Goal: Transaction & Acquisition: Obtain resource

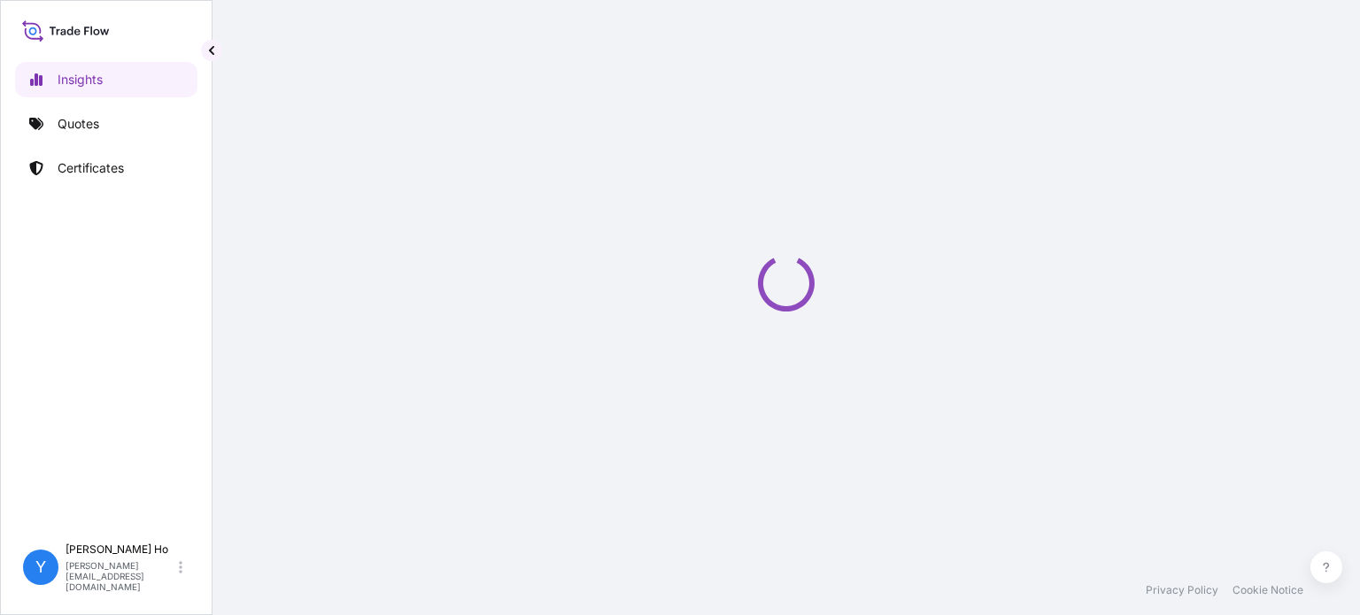
select select "2025"
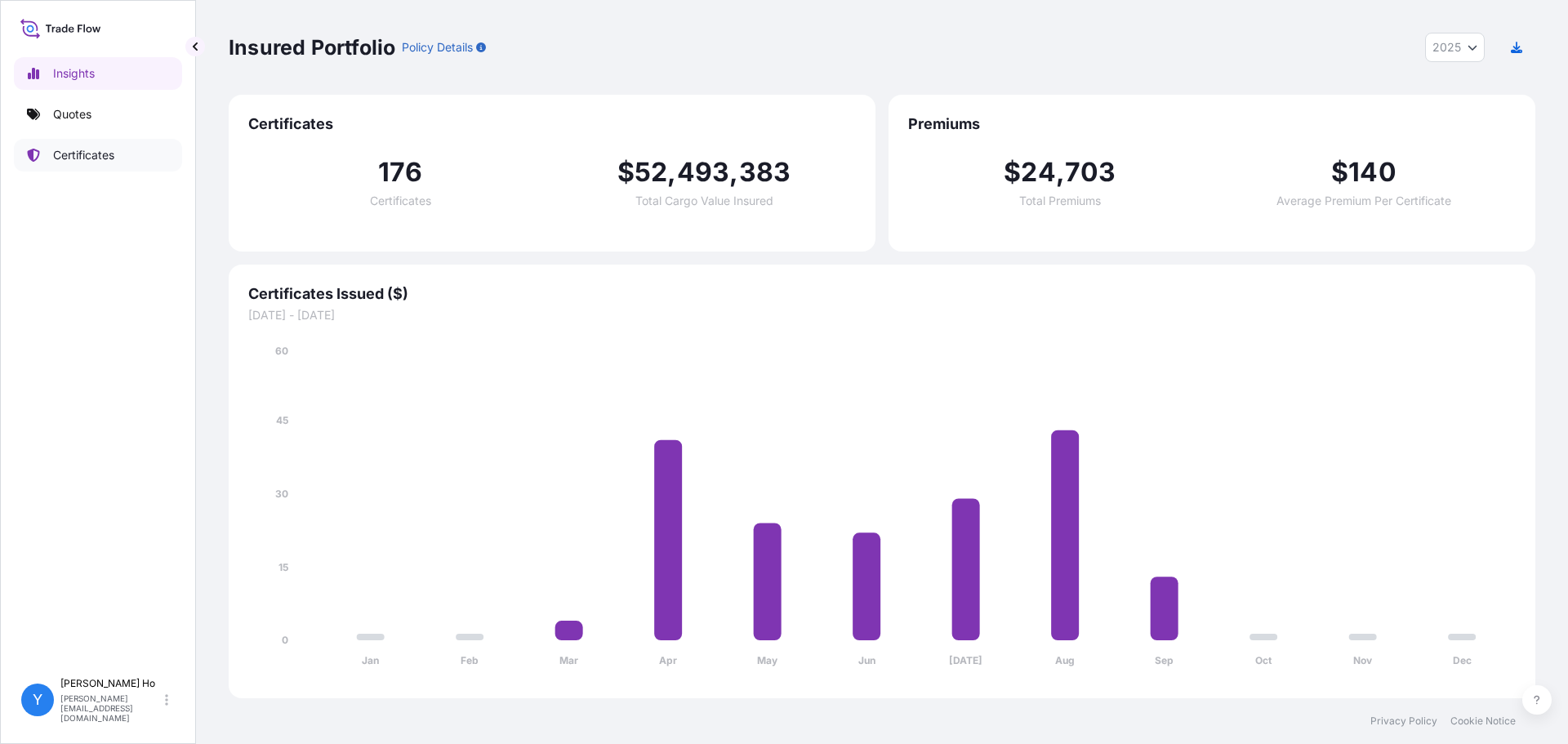
click at [94, 156] on p "Certificates" at bounding box center [84, 155] width 61 height 17
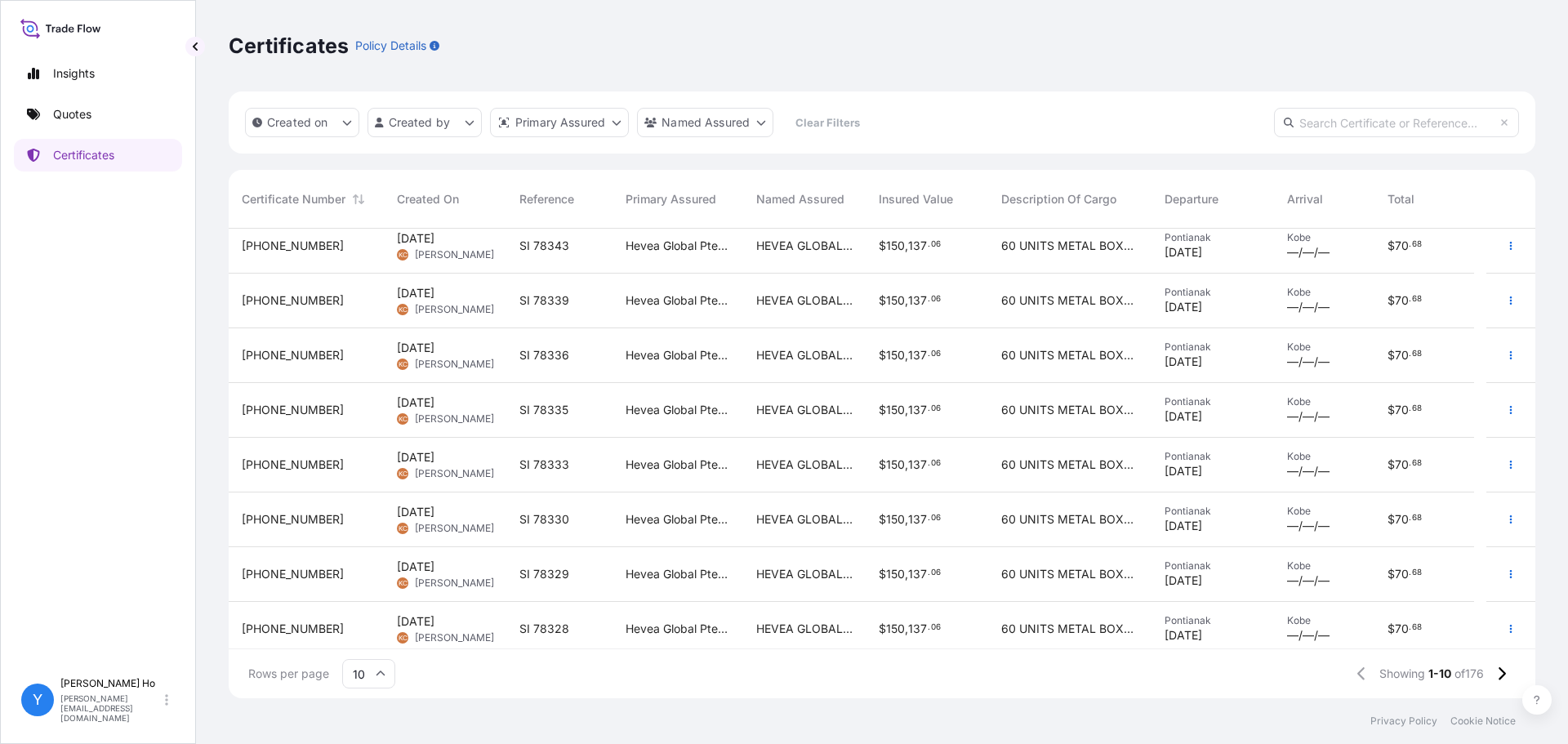
scroll to position [127, 0]
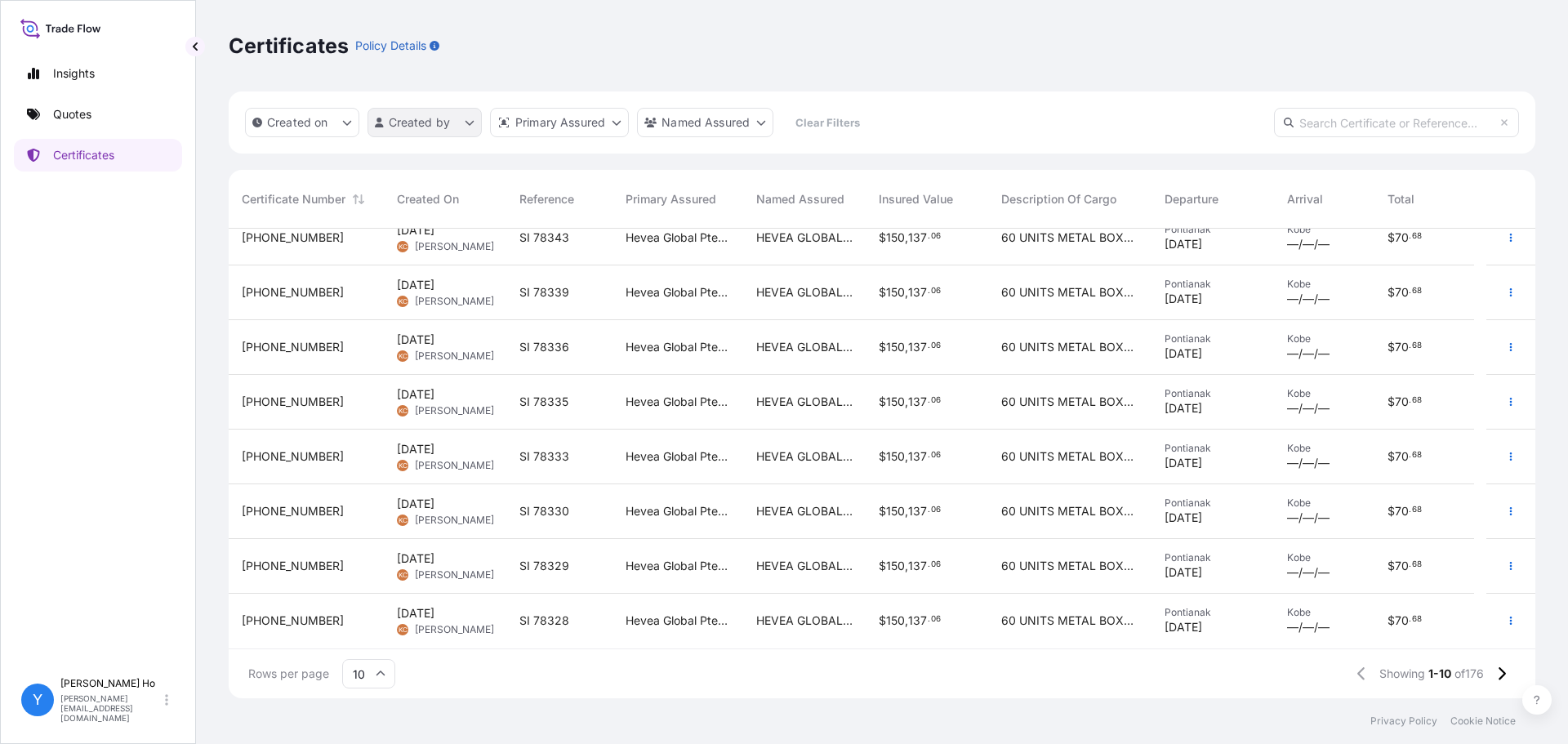
click at [434, 126] on html "Insights Quotes Certificates Y Yvonne Ho yvonne.ho@halcyonagri.com Certificates…" at bounding box center [784, 372] width 1568 height 744
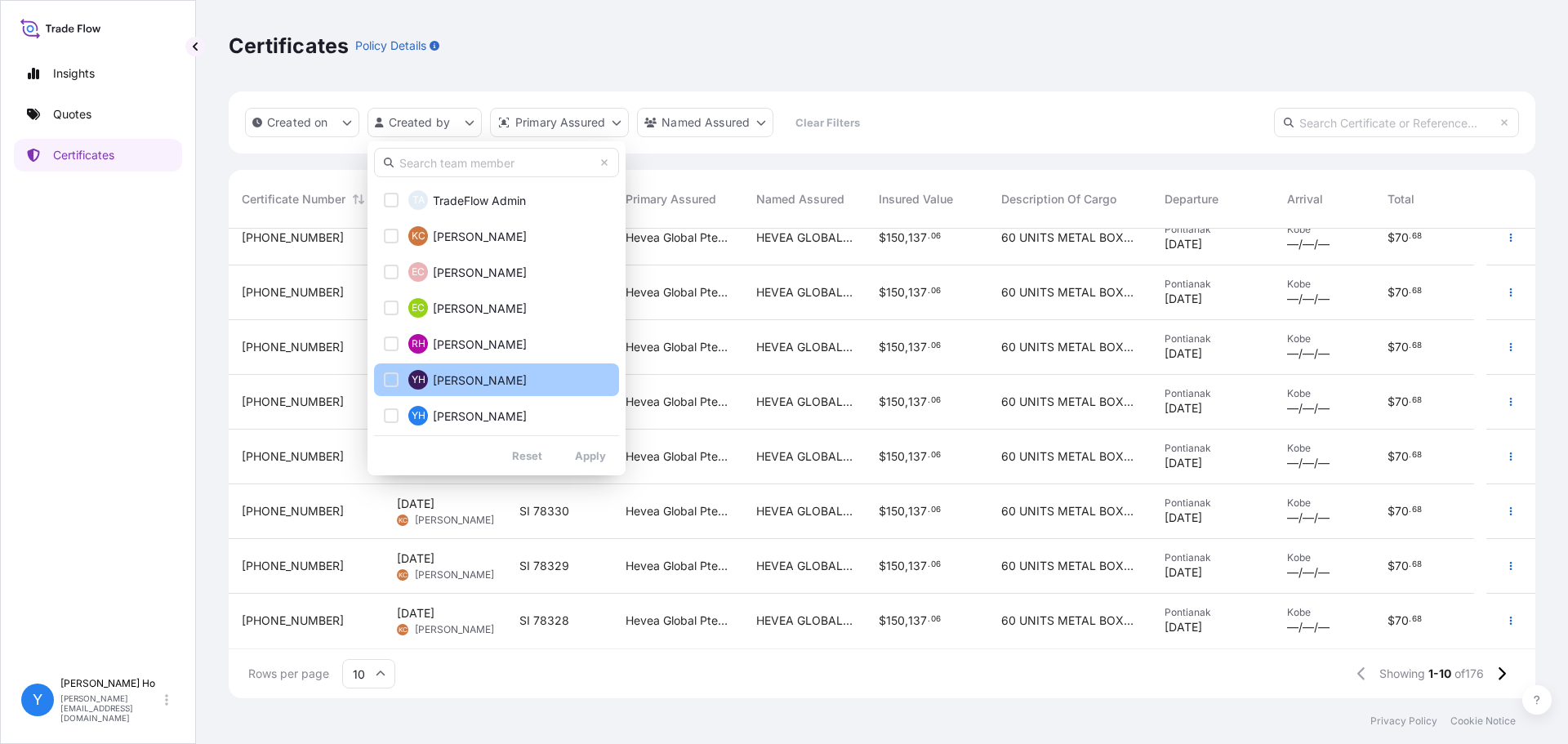
click at [447, 380] on span "Yvonne Ho" at bounding box center [480, 381] width 94 height 17
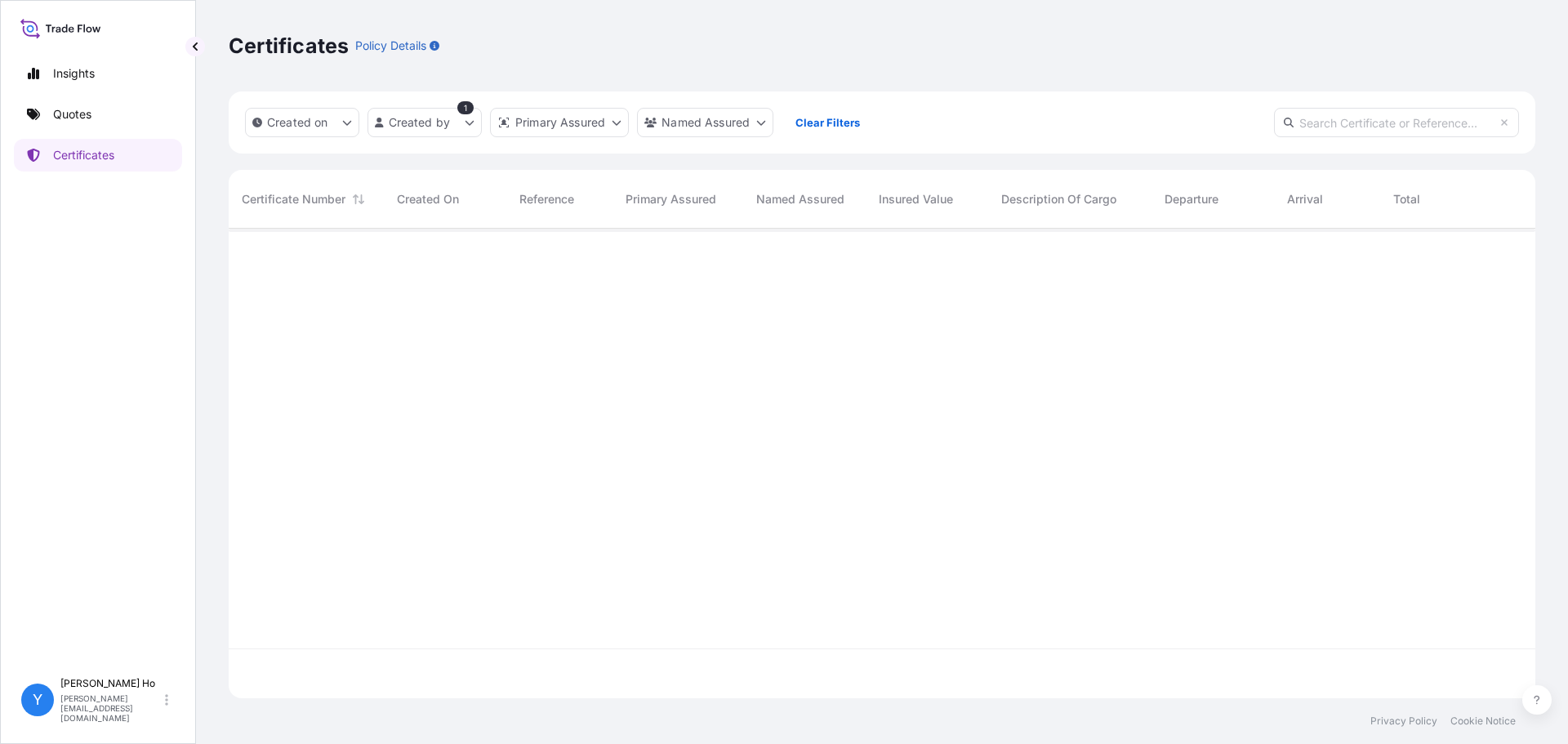
scroll to position [0, 0]
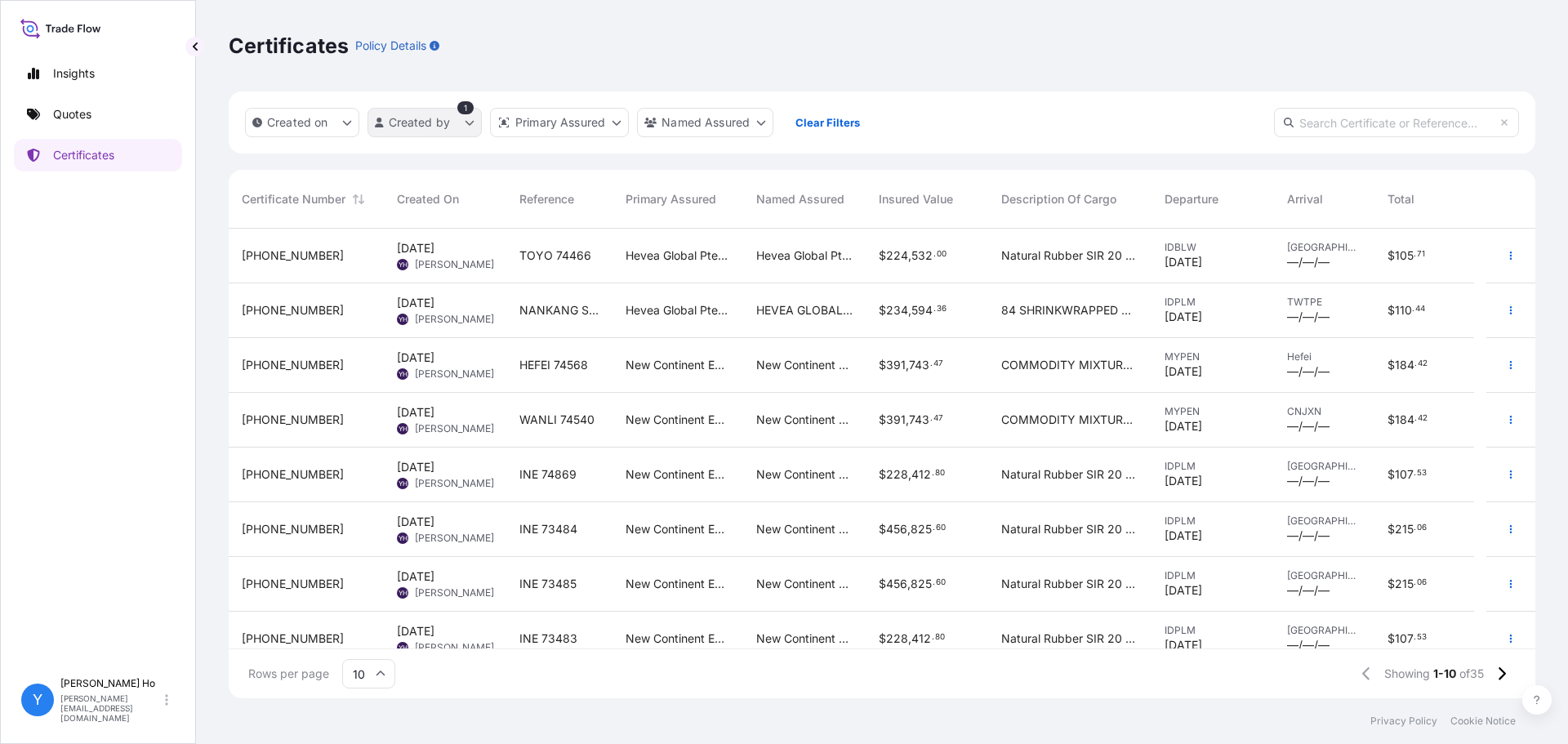
click at [454, 122] on html "Insights Quotes Certificates Y Yvonne Ho yvonne.ho@halcyonagri.com Certificates…" at bounding box center [784, 372] width 1568 height 744
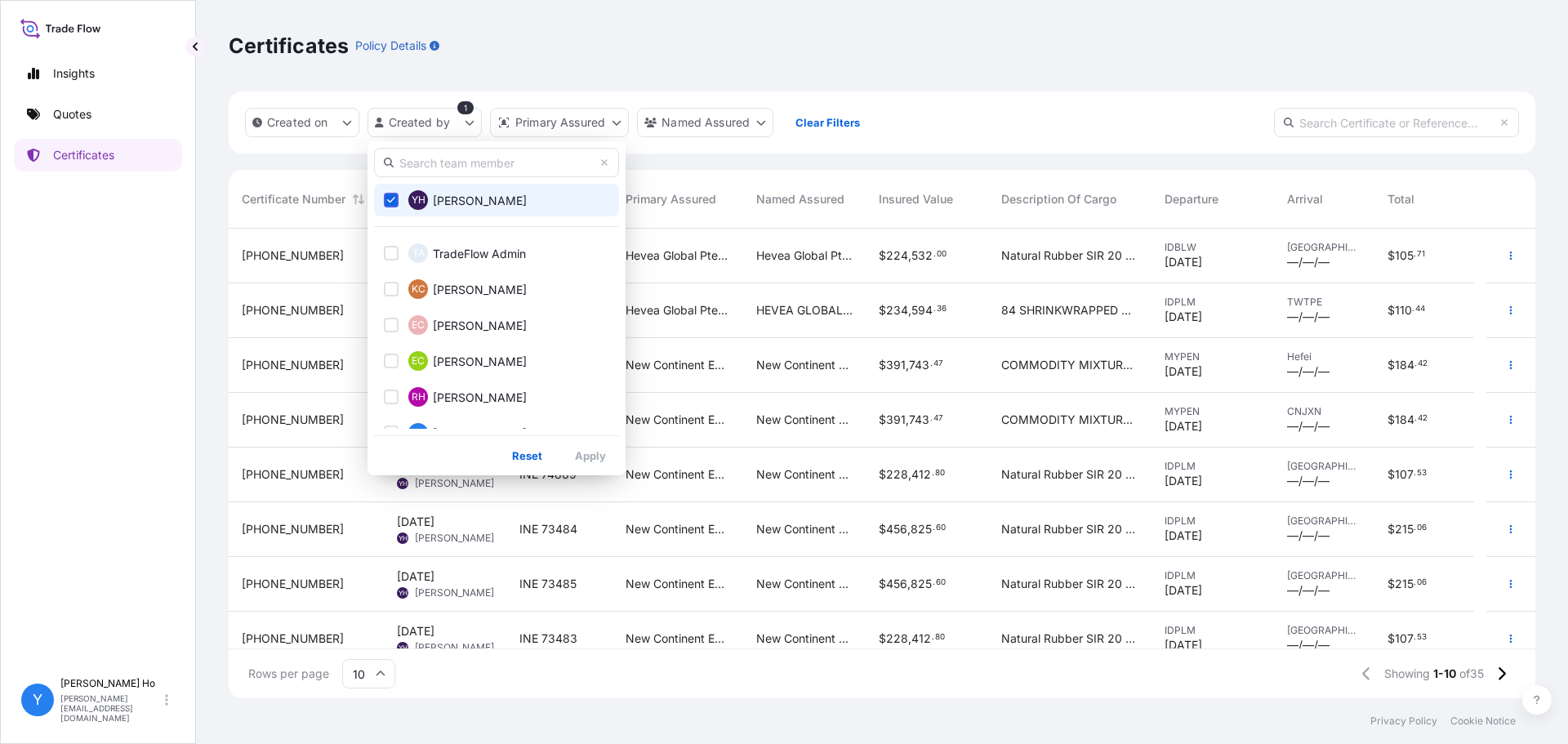
click at [392, 202] on icon "Select Option" at bounding box center [392, 200] width 9 height 10
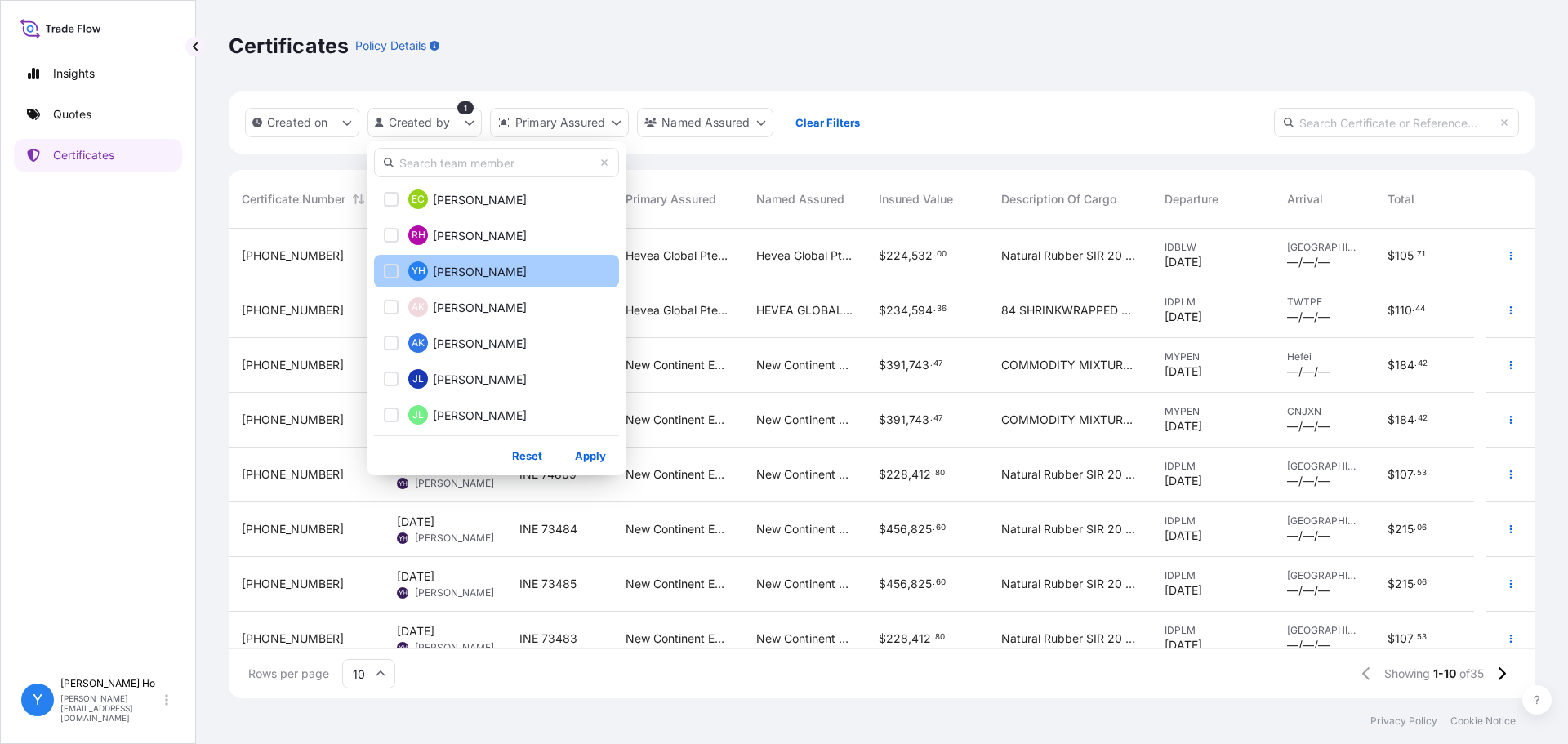
scroll to position [145, 0]
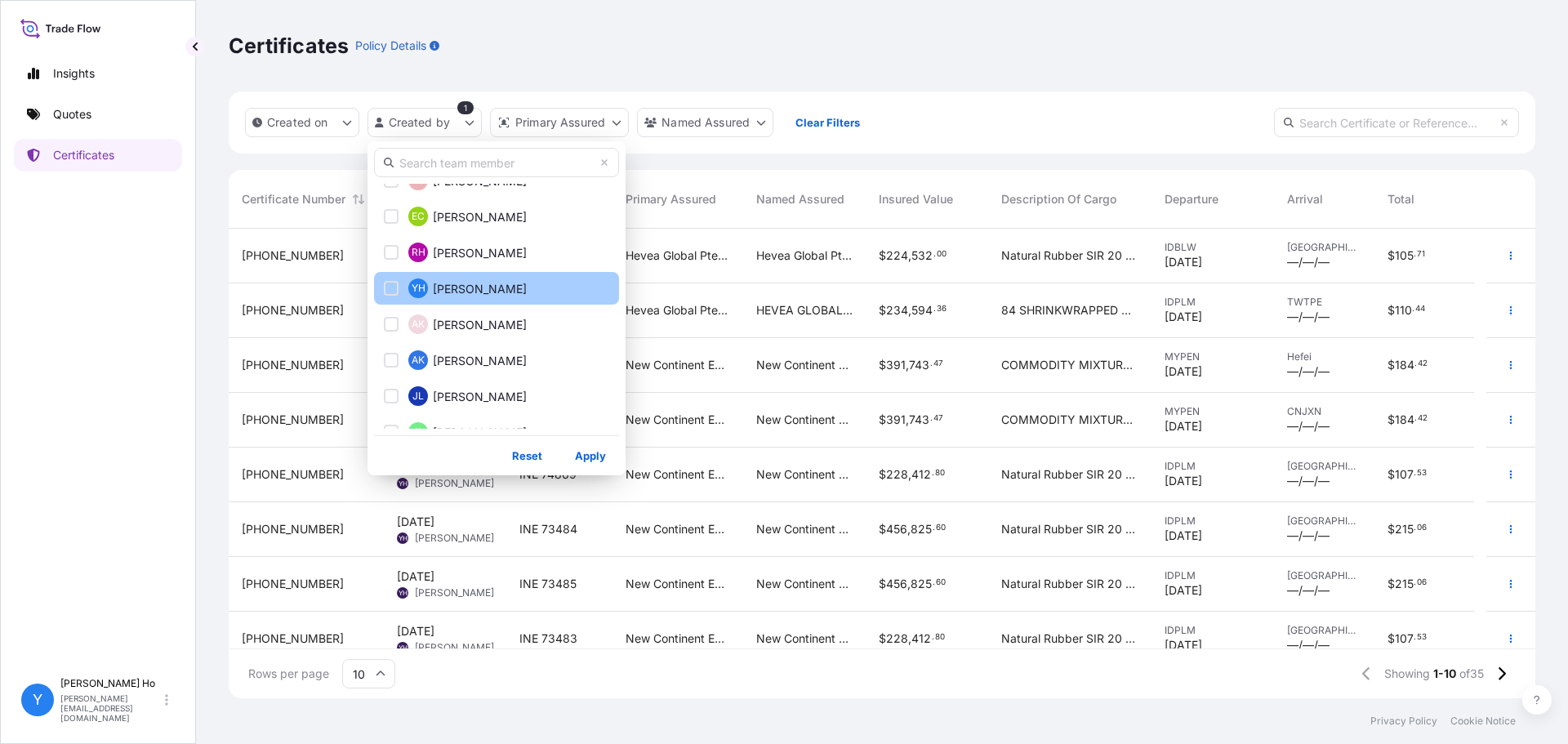
click at [492, 281] on span "Yvonne Ho" at bounding box center [480, 289] width 94 height 17
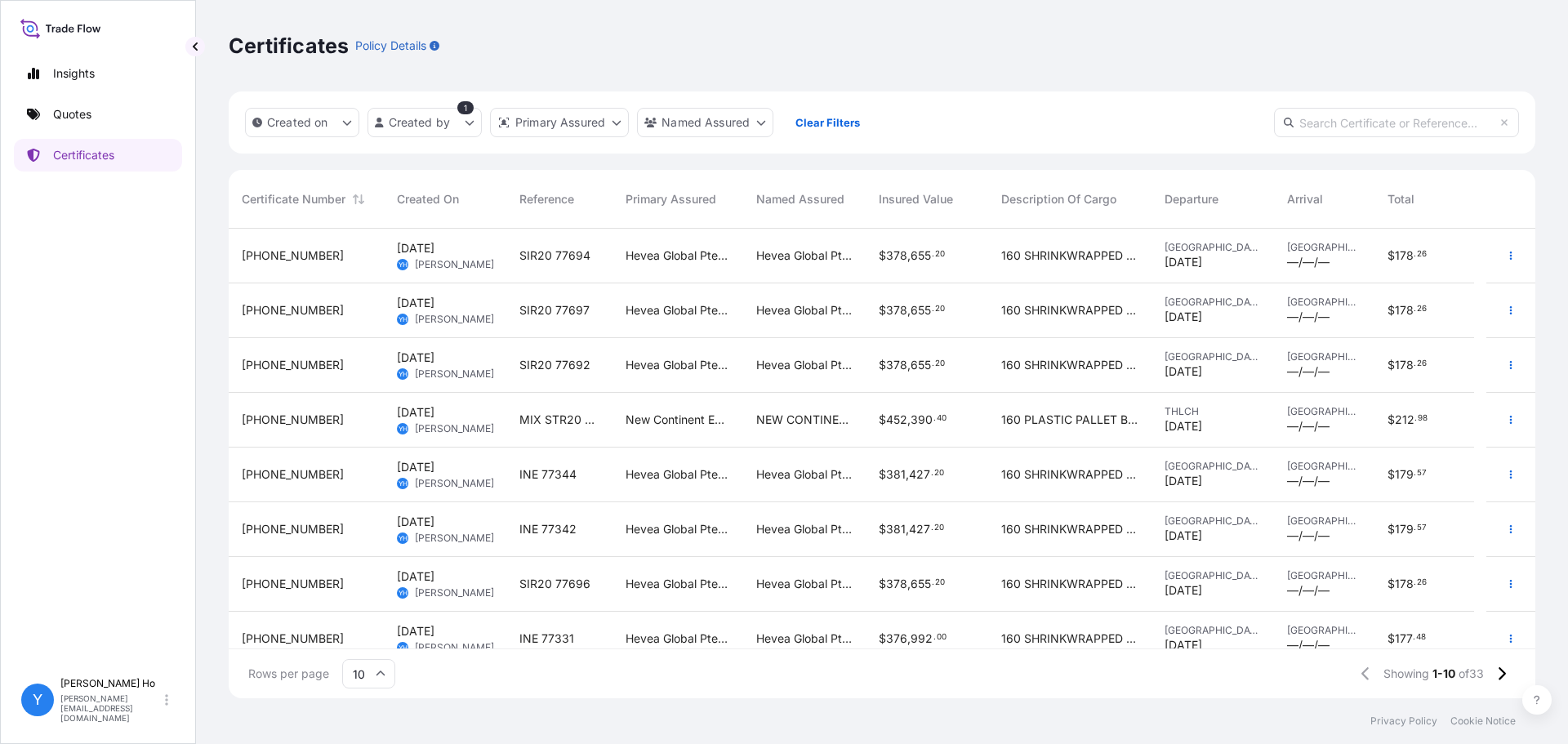
click at [557, 473] on span "INE 77344" at bounding box center [548, 474] width 57 height 17
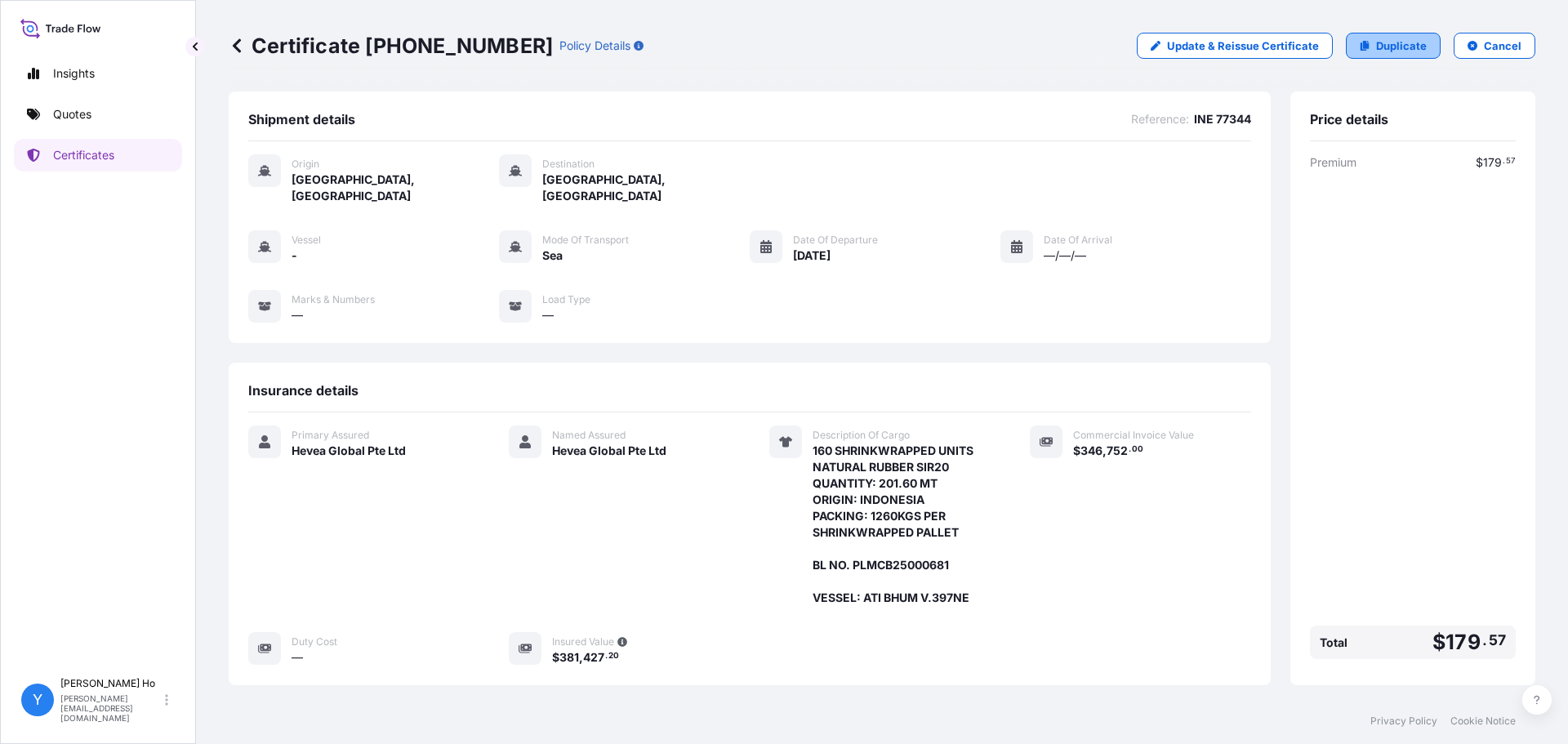
click at [1254, 46] on p "Duplicate" at bounding box center [1401, 46] width 51 height 17
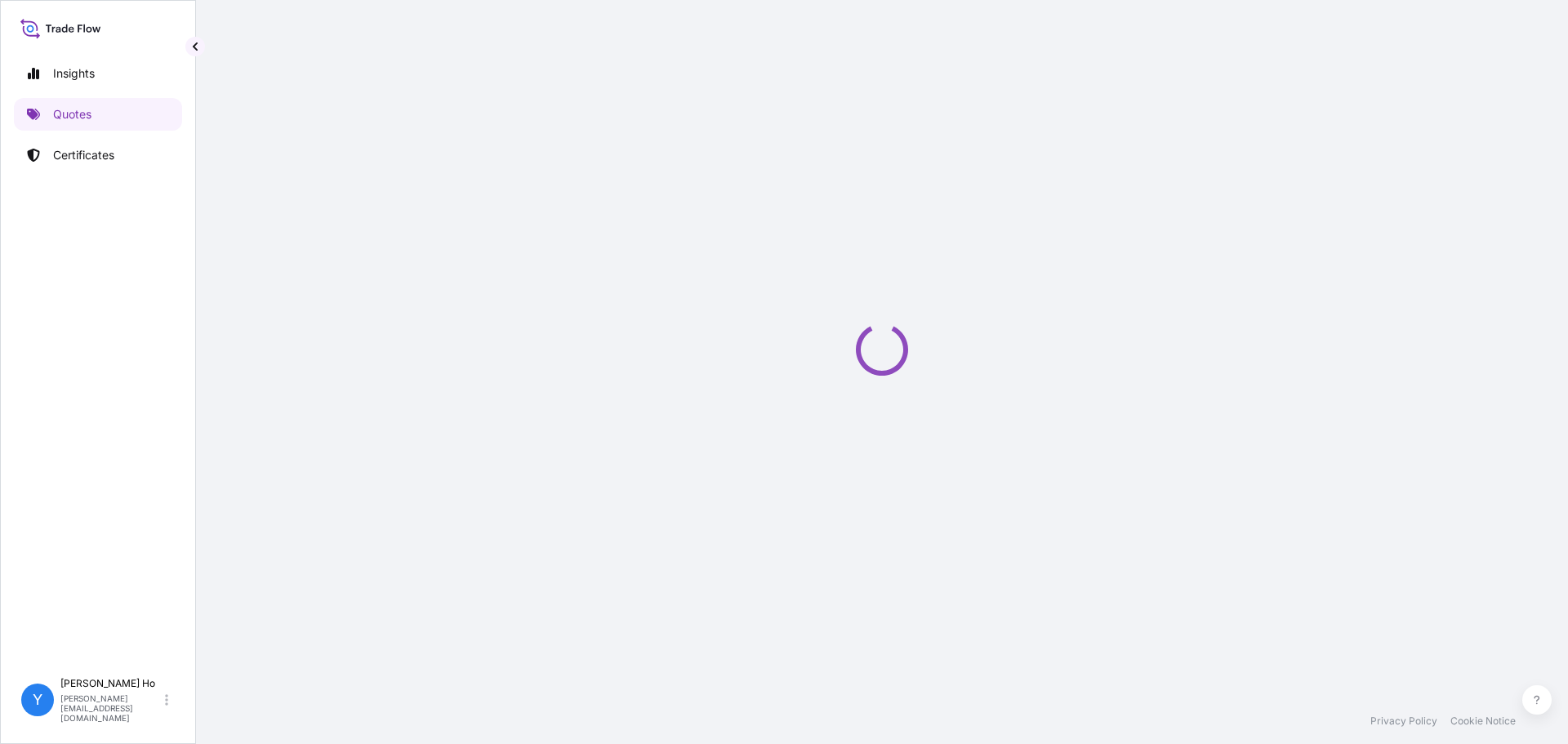
select select "Sea"
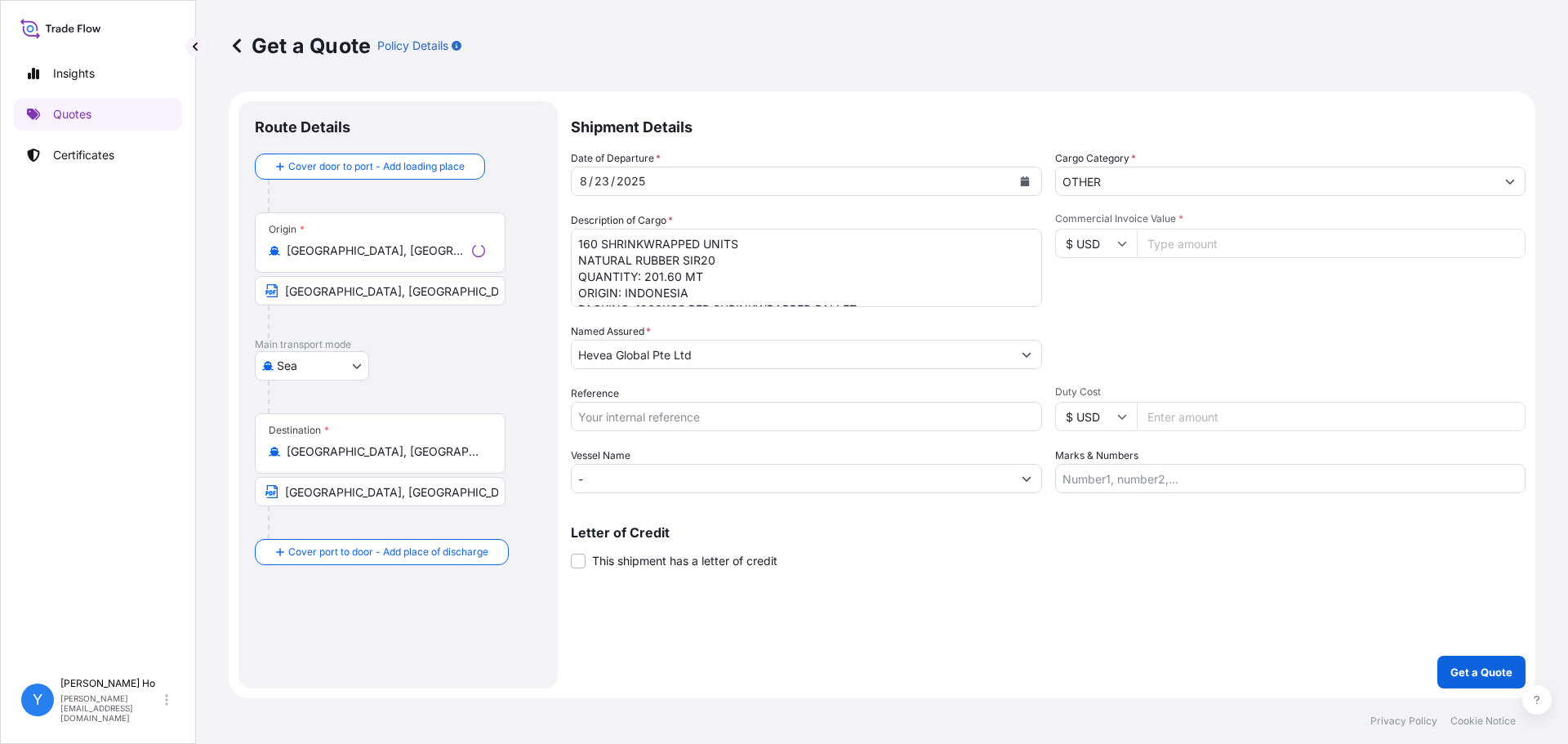
select select "31690"
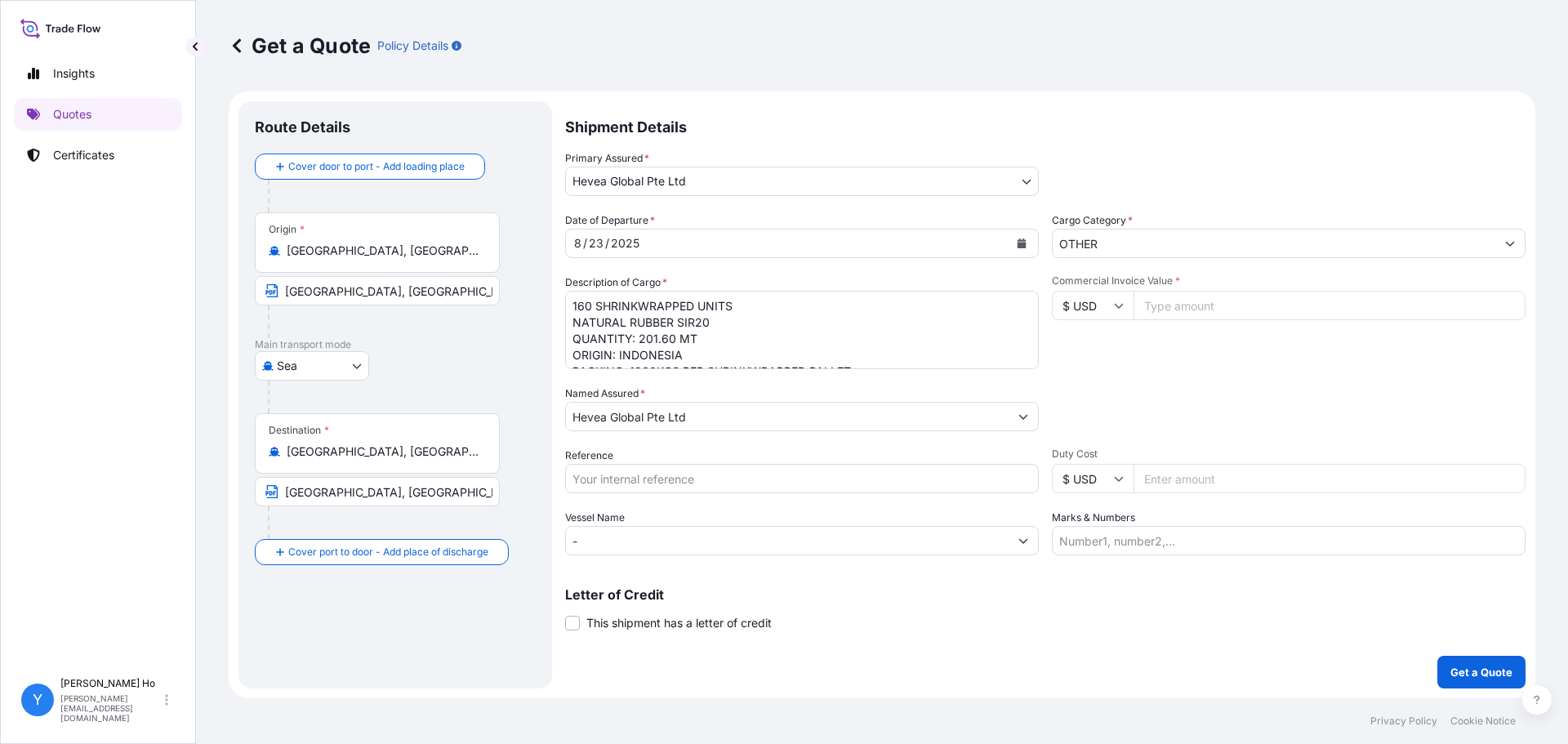
click at [1024, 243] on icon "Calendar" at bounding box center [1023, 243] width 9 height 10
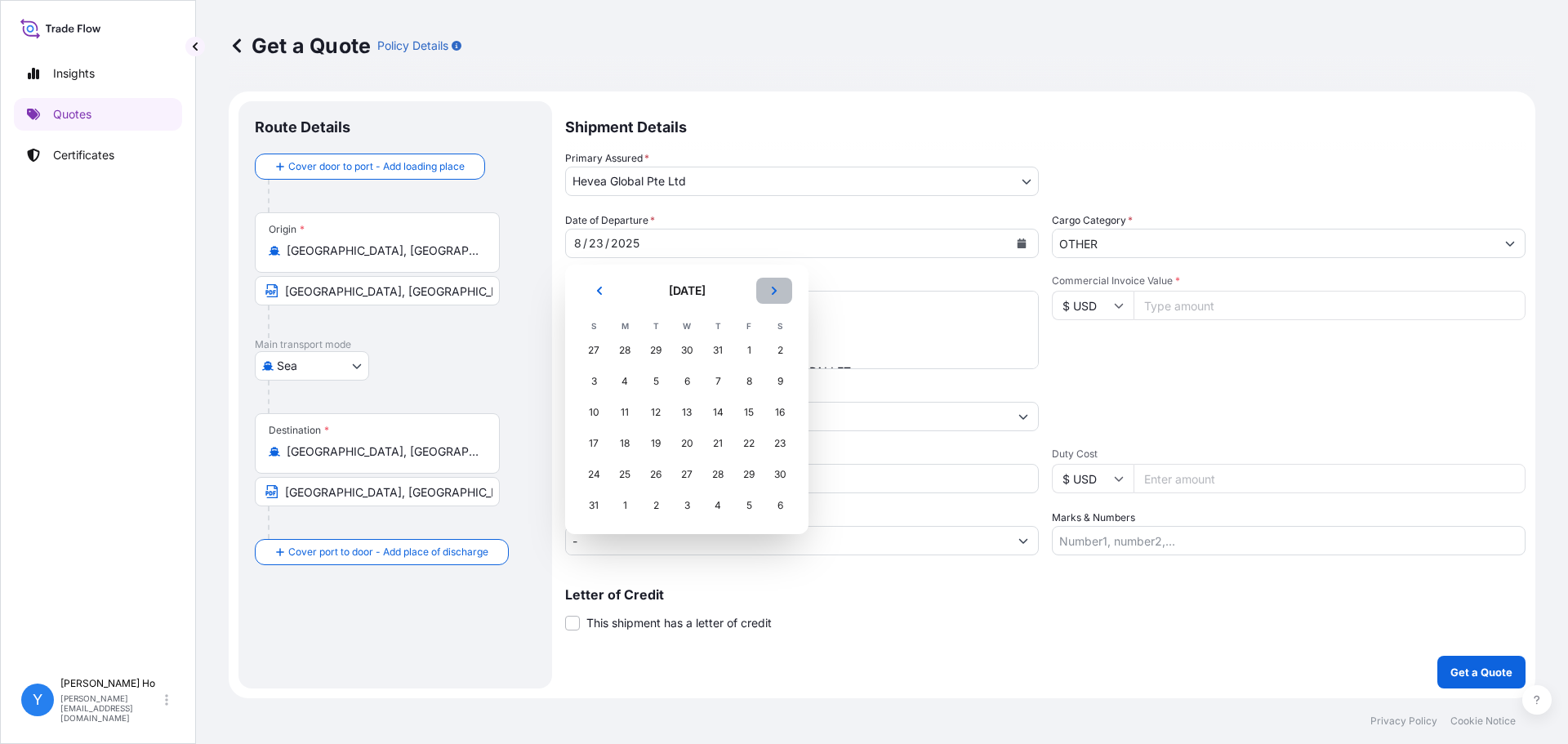
click at [777, 286] on icon "Next" at bounding box center [774, 291] width 10 height 10
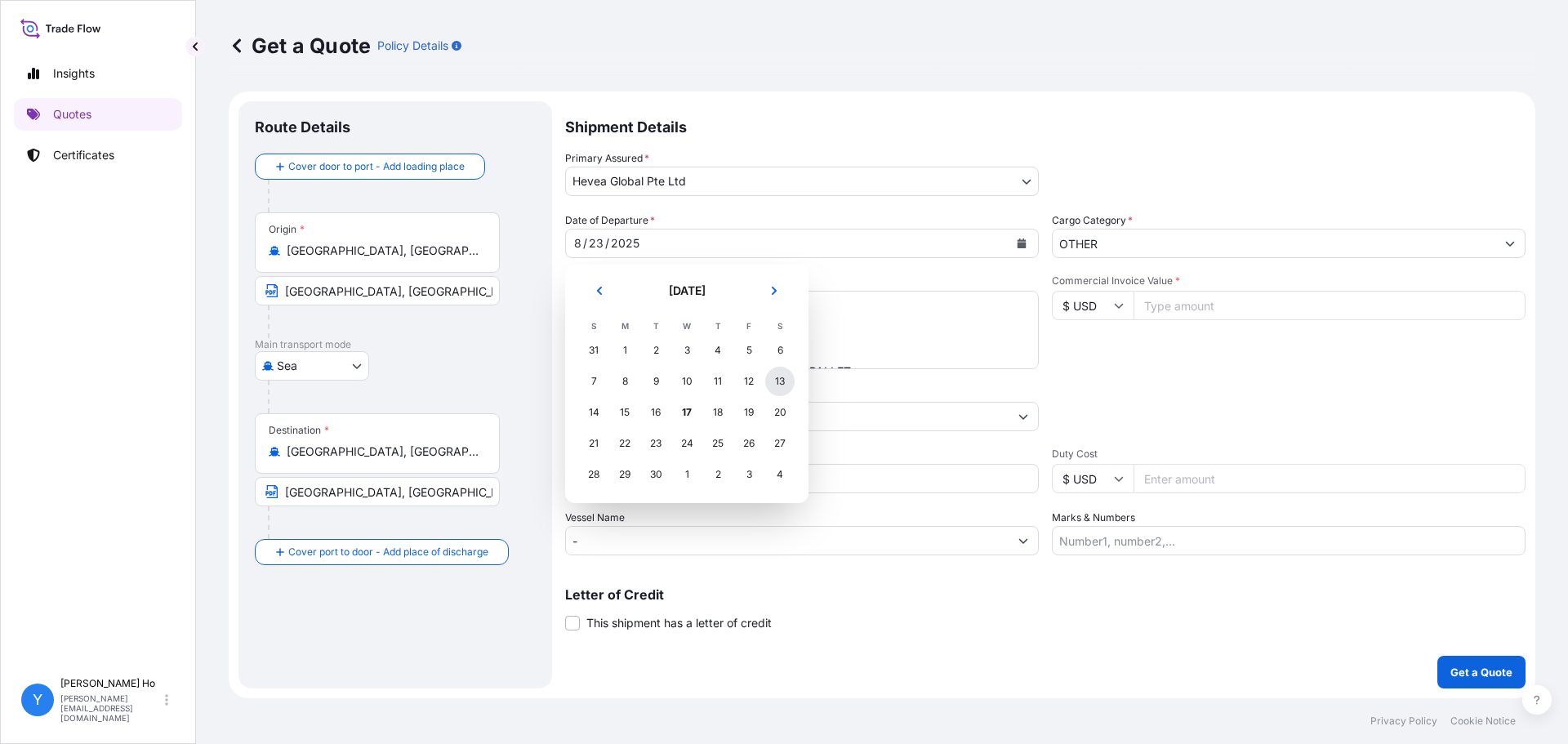
click at [785, 382] on div "13" at bounding box center [780, 381] width 30 height 30
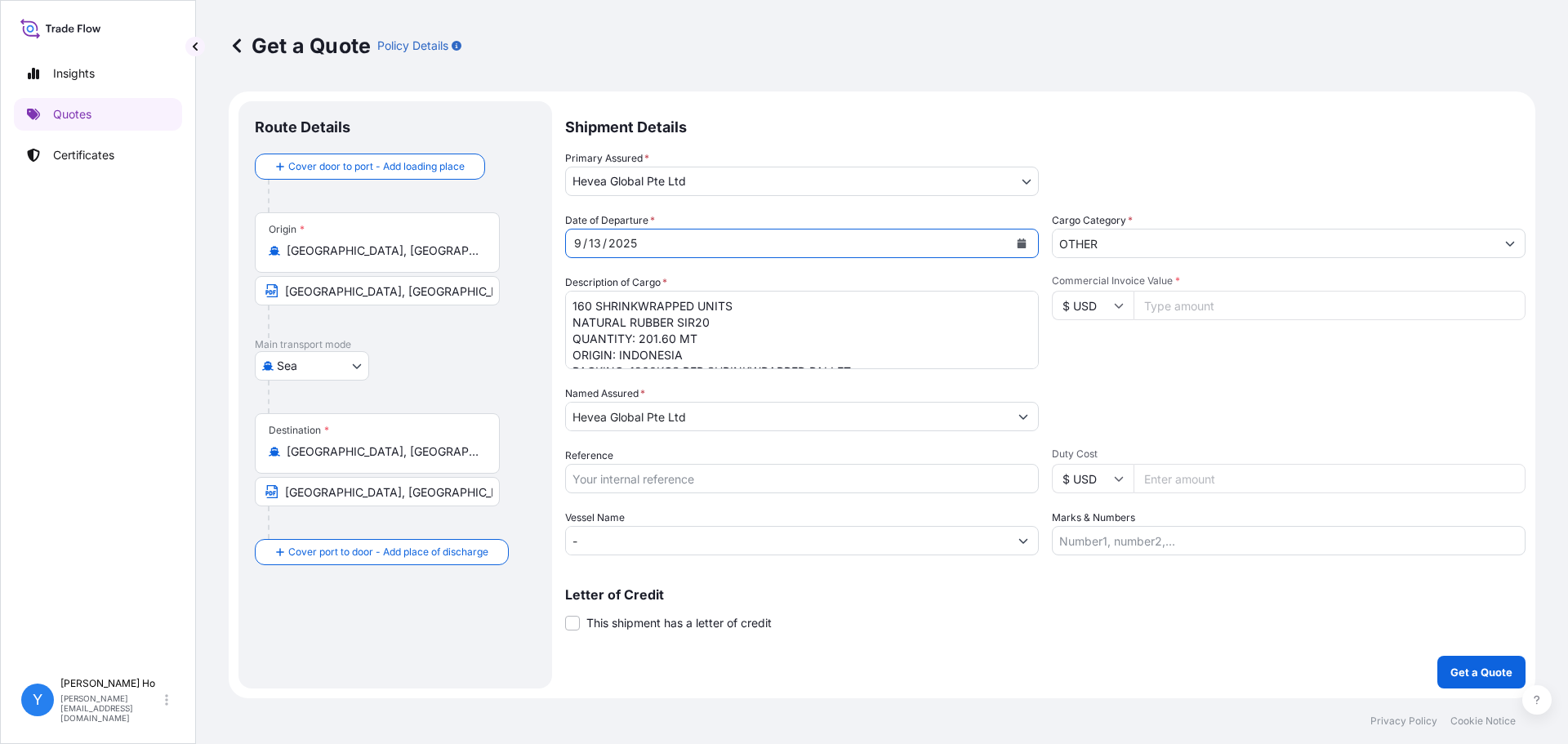
click at [792, 324] on textarea "160 SHRINKWRAPPED UNITS NATURAL RUBBER SIR20 QUANTITY: 201.60 MT ORIGIN: INDONE…" at bounding box center [801, 330] width 473 height 78
click at [796, 317] on textarea "160 SHRINKWRAPPED UNITS NATURAL RUBBER SIR20 QUANTITY: 201.60 MT ORIGIN: INDONE…" at bounding box center [801, 330] width 473 height 78
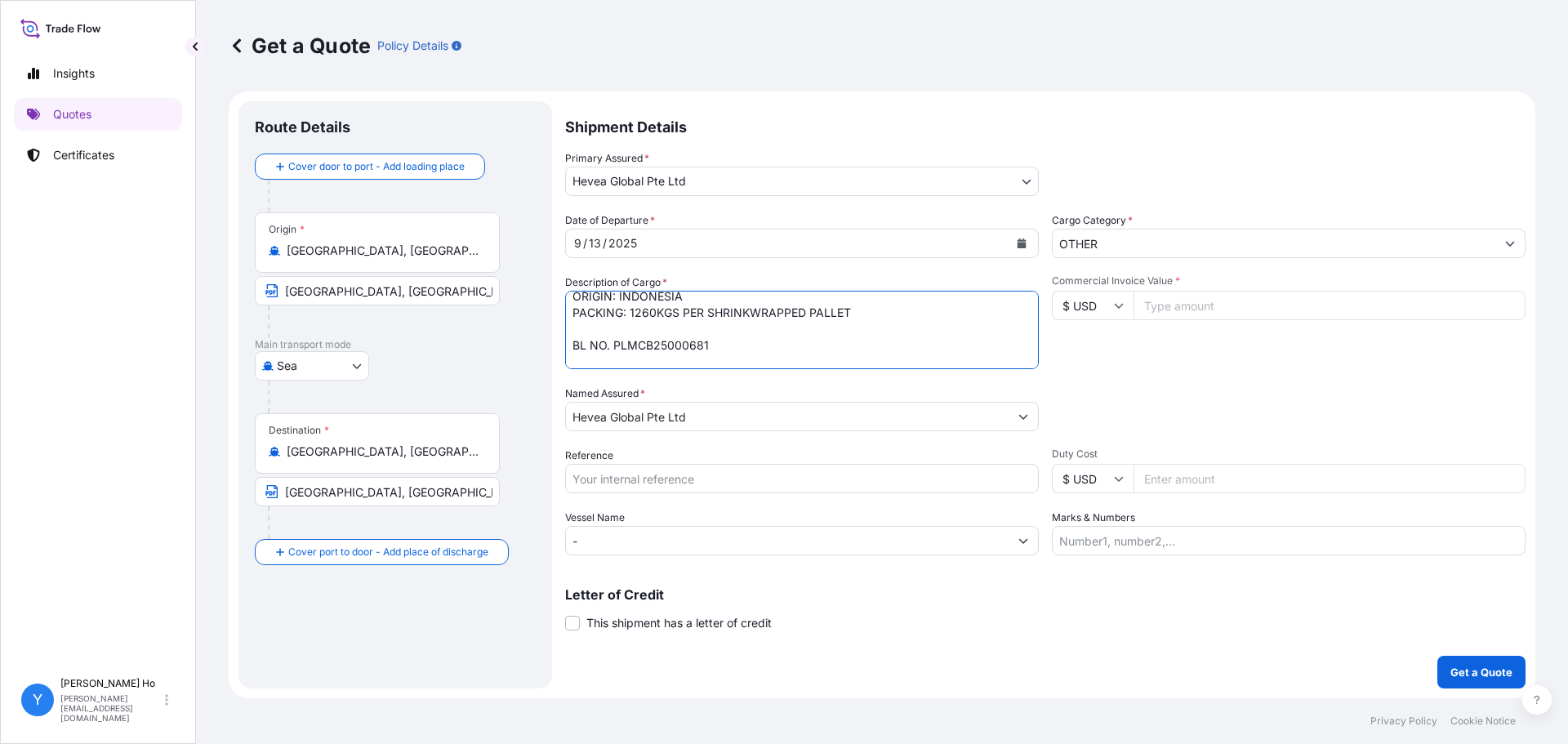
scroll to position [75, 0]
click at [677, 330] on textarea "160 SHRINKWRAPPED UNITS NATURAL RUBBER SIR20 QUANTITY: 201.60 MT ORIGIN: INDONE…" at bounding box center [801, 330] width 473 height 78
click at [676, 330] on textarea "160 SHRINKWRAPPED UNITS NATURAL RUBBER SIR20 QUANTITY: 201.60 MT ORIGIN: INDONE…" at bounding box center [801, 330] width 473 height 78
paste textarea "OOLU2763645260"
click at [761, 342] on textarea "160 SHRINKWRAPPED UNITS NATURAL RUBBER SIR20 QUANTITY: 201.60 MT ORIGIN: INDONE…" at bounding box center [801, 330] width 473 height 78
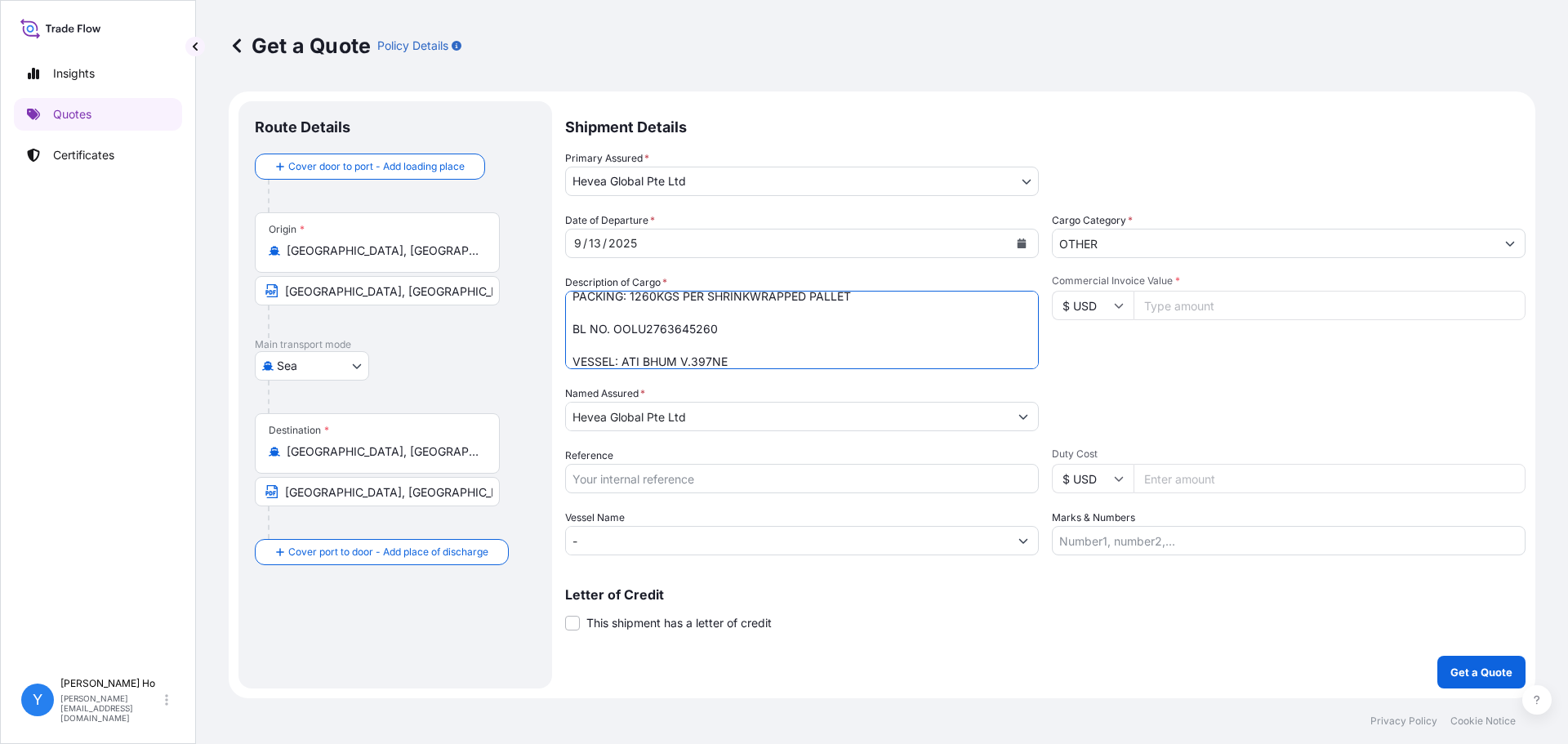
scroll to position [83, 0]
drag, startPoint x: 748, startPoint y: 359, endPoint x: 622, endPoint y: 356, distance: 126.0
click at [622, 356] on textarea "160 SHRINKWRAPPED UNITS NATURAL RUBBER SIR20 QUANTITY: 201.60 MT ORIGIN: INDONE…" at bounding box center [801, 330] width 473 height 78
paste textarea "LL 2502 69JN"
click at [744, 353] on textarea "160 SHRINKWRAPPED UNITS NATURAL RUBBER SIR20 QUANTITY: 201.60 MT ORIGIN: INDONE…" at bounding box center [801, 330] width 473 height 78
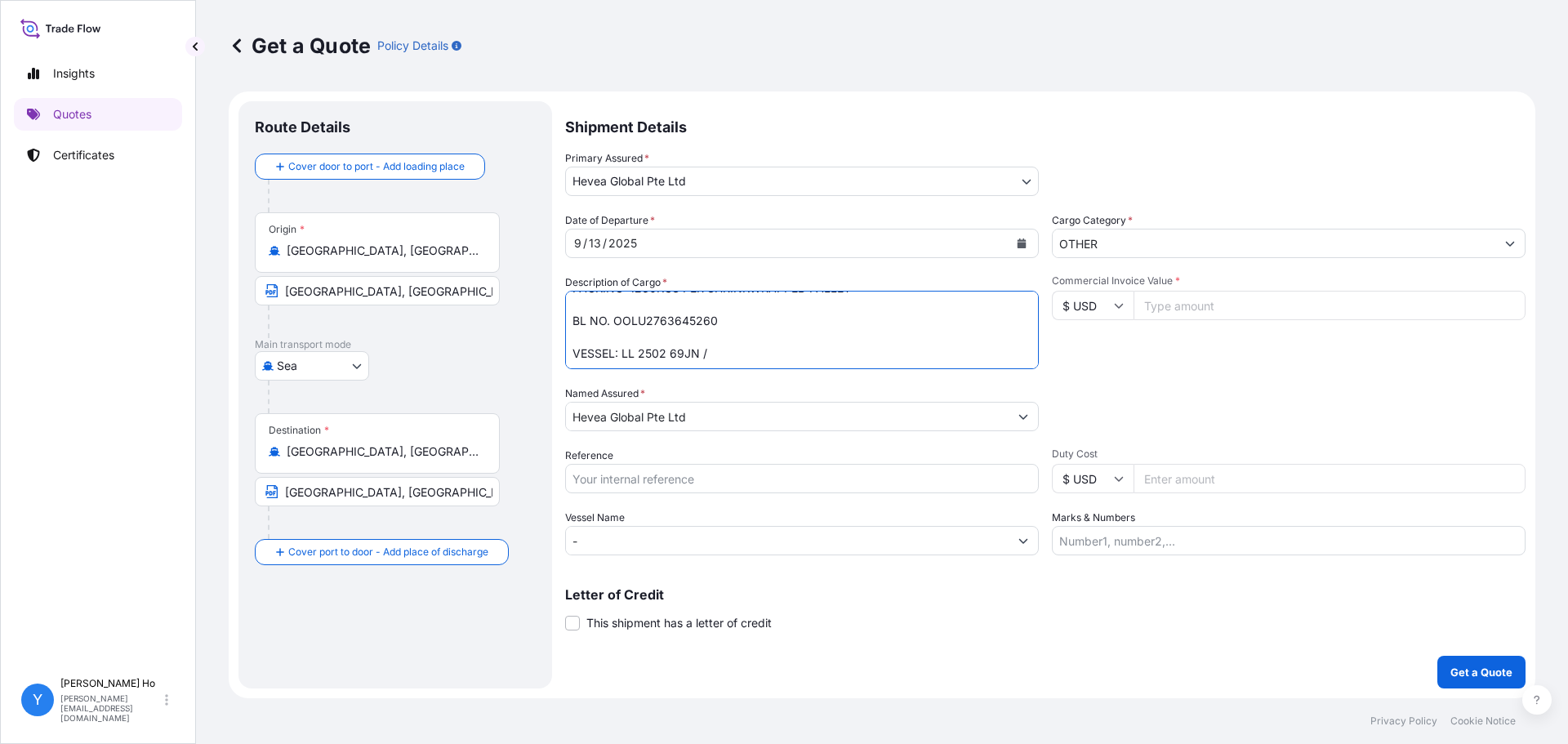
paste textarea "APL QINGDAO 0FFFGE1MA"
type textarea "160 SHRINKWRAPPED UNITS NATURAL RUBBER SIR20 QUANTITY: 201.60 MT ORIGIN: INDONE…"
click at [633, 474] on input "Reference" at bounding box center [801, 479] width 473 height 30
type input "INE 78283"
click at [1219, 300] on input "Commercial Invoice Value *" at bounding box center [1330, 306] width 392 height 30
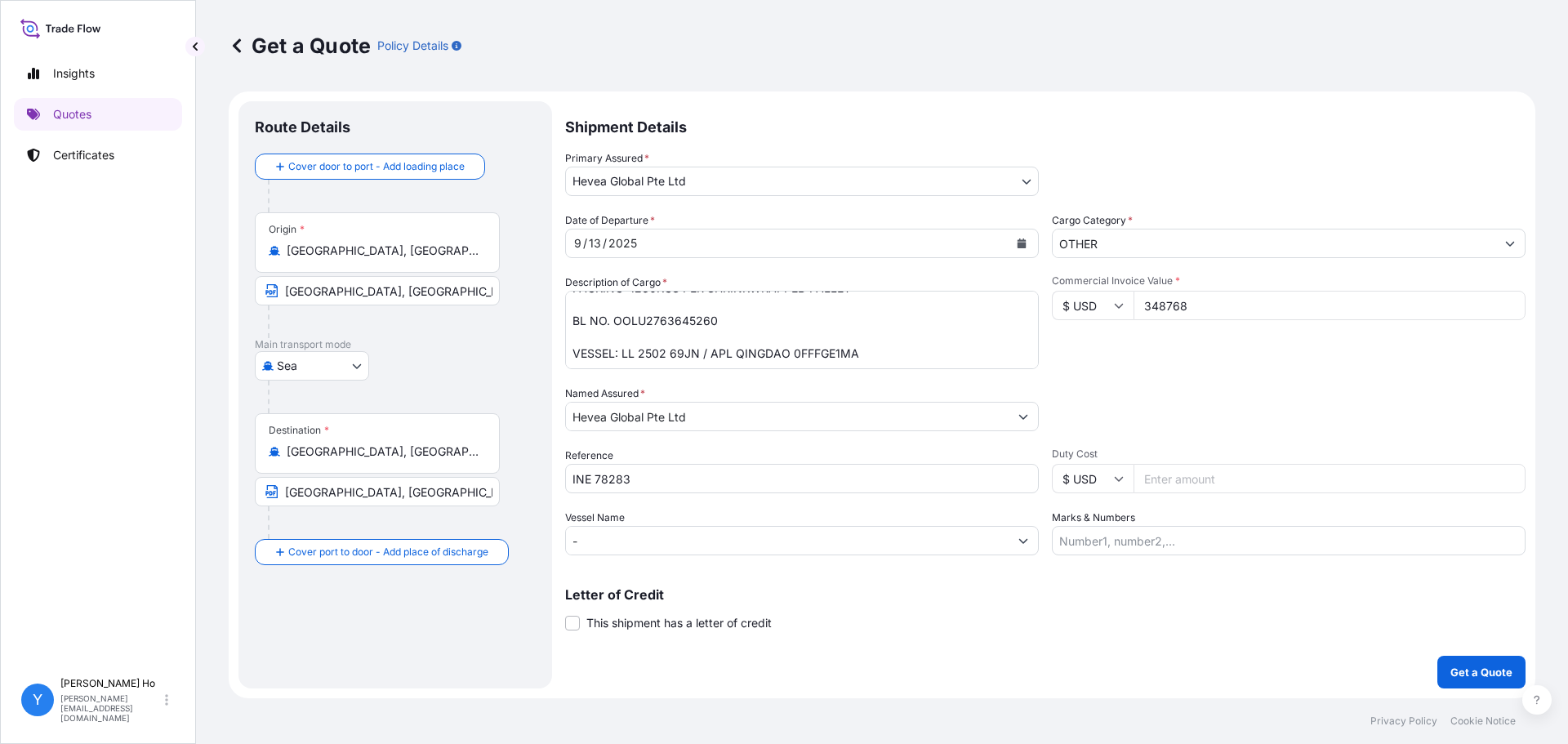
type input "348768"
click at [1176, 567] on div "Shipment Details Primary Assured * Hevea Global Pte Ltd Halcyon Agri Corporatio…" at bounding box center [1045, 395] width 961 height 587
click at [1254, 567] on button "Get a Quote" at bounding box center [1482, 672] width 89 height 32
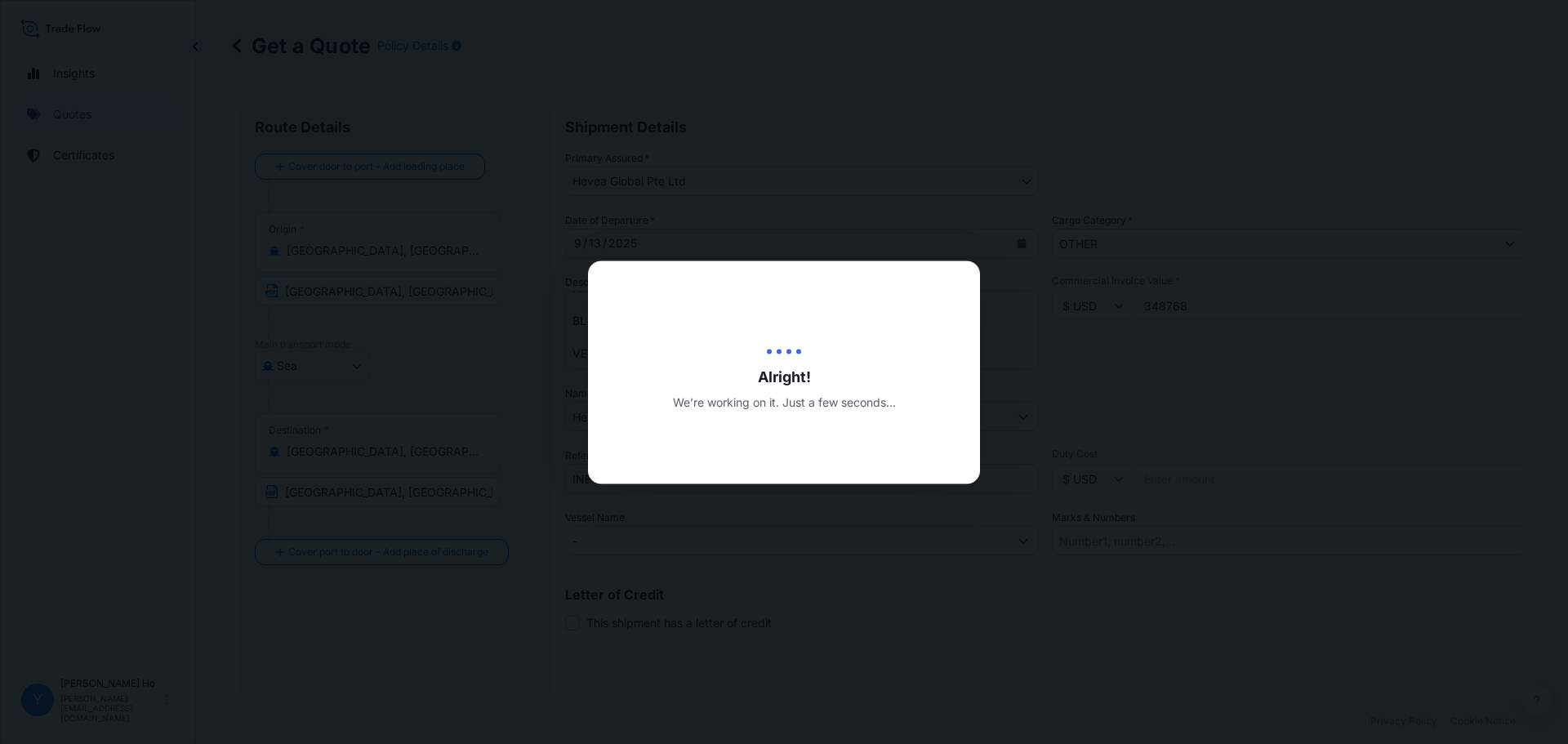
type input "09/17/2025"
select select "Sea"
select select "31690"
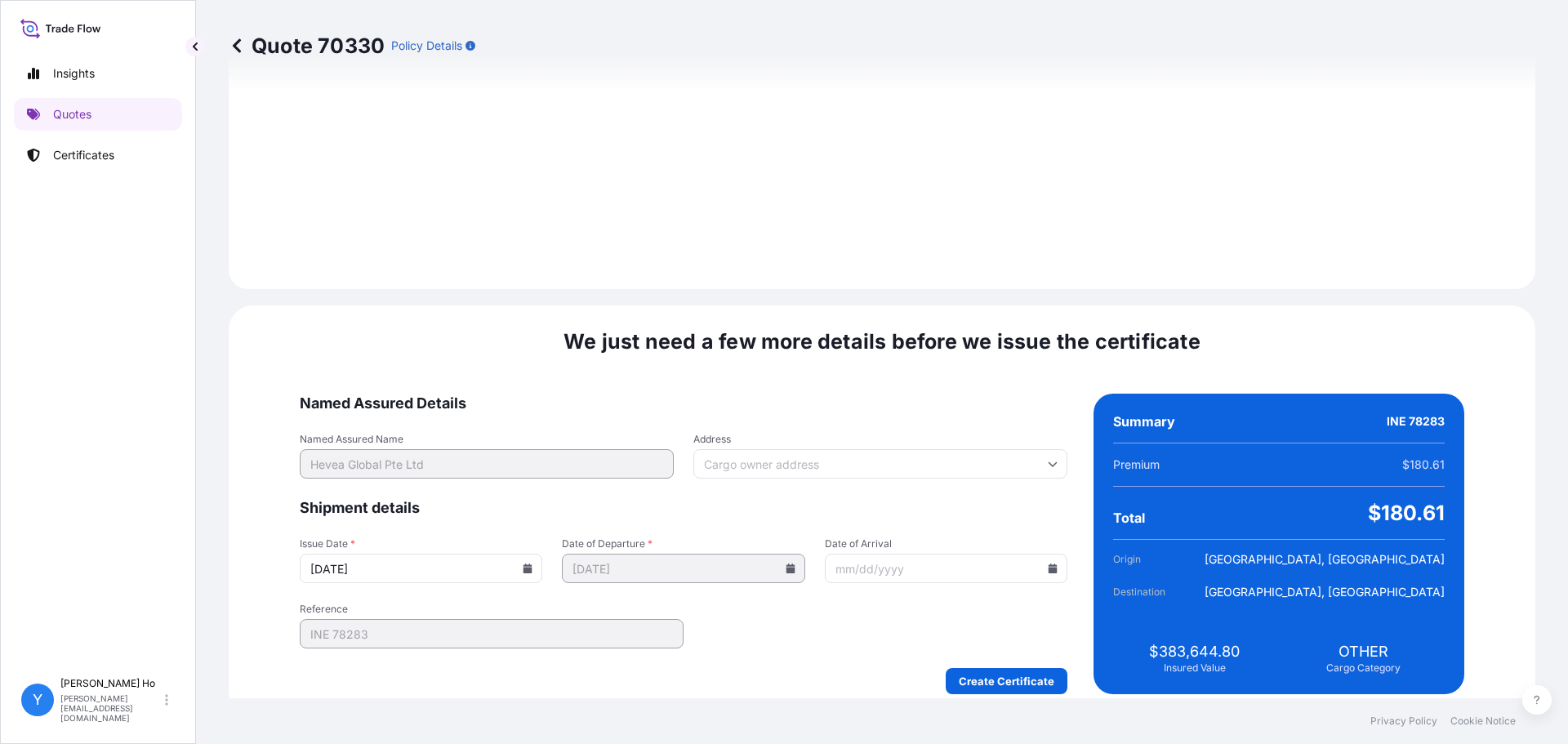
scroll to position [1839, 0]
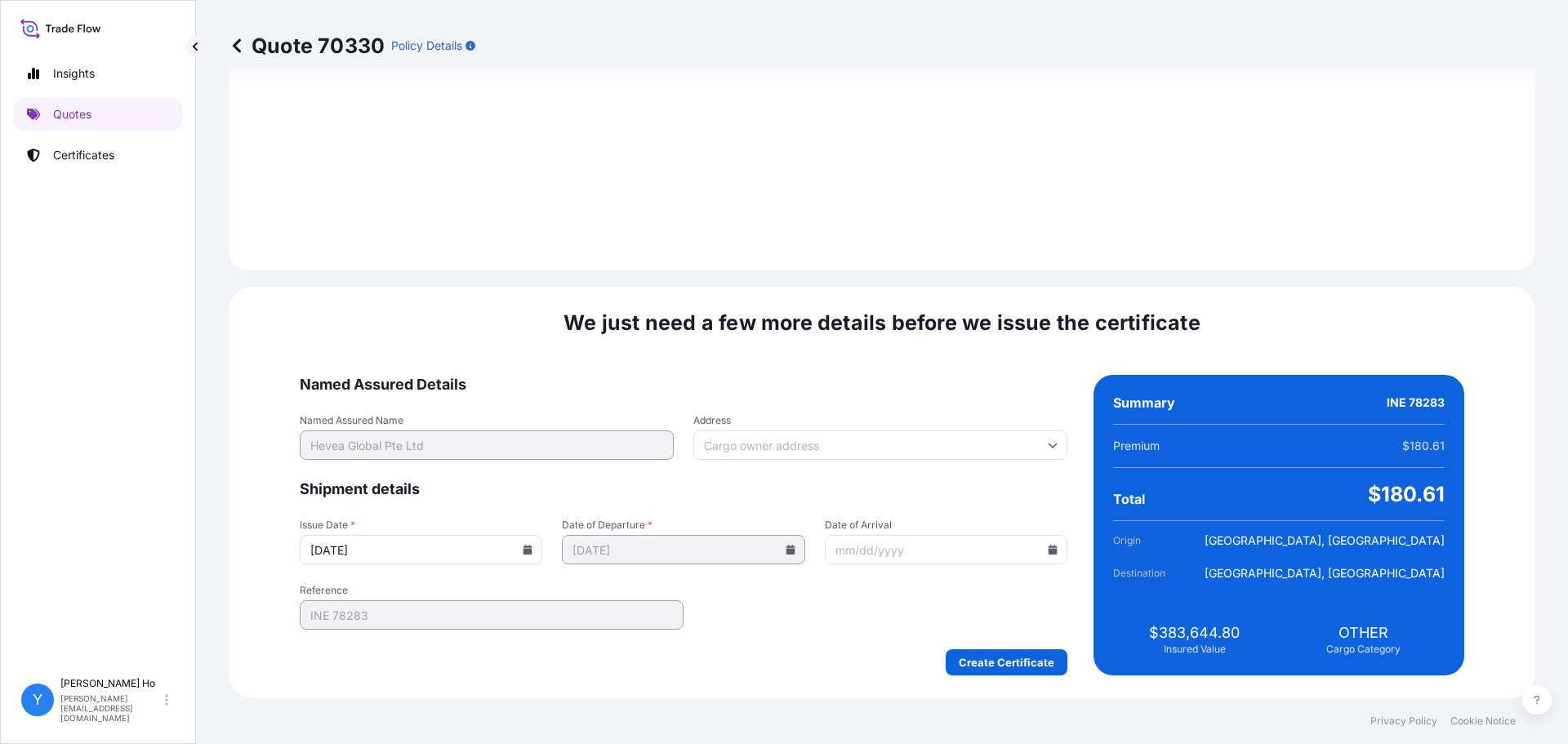
click at [533, 546] on icon at bounding box center [527, 549] width 10 height 10
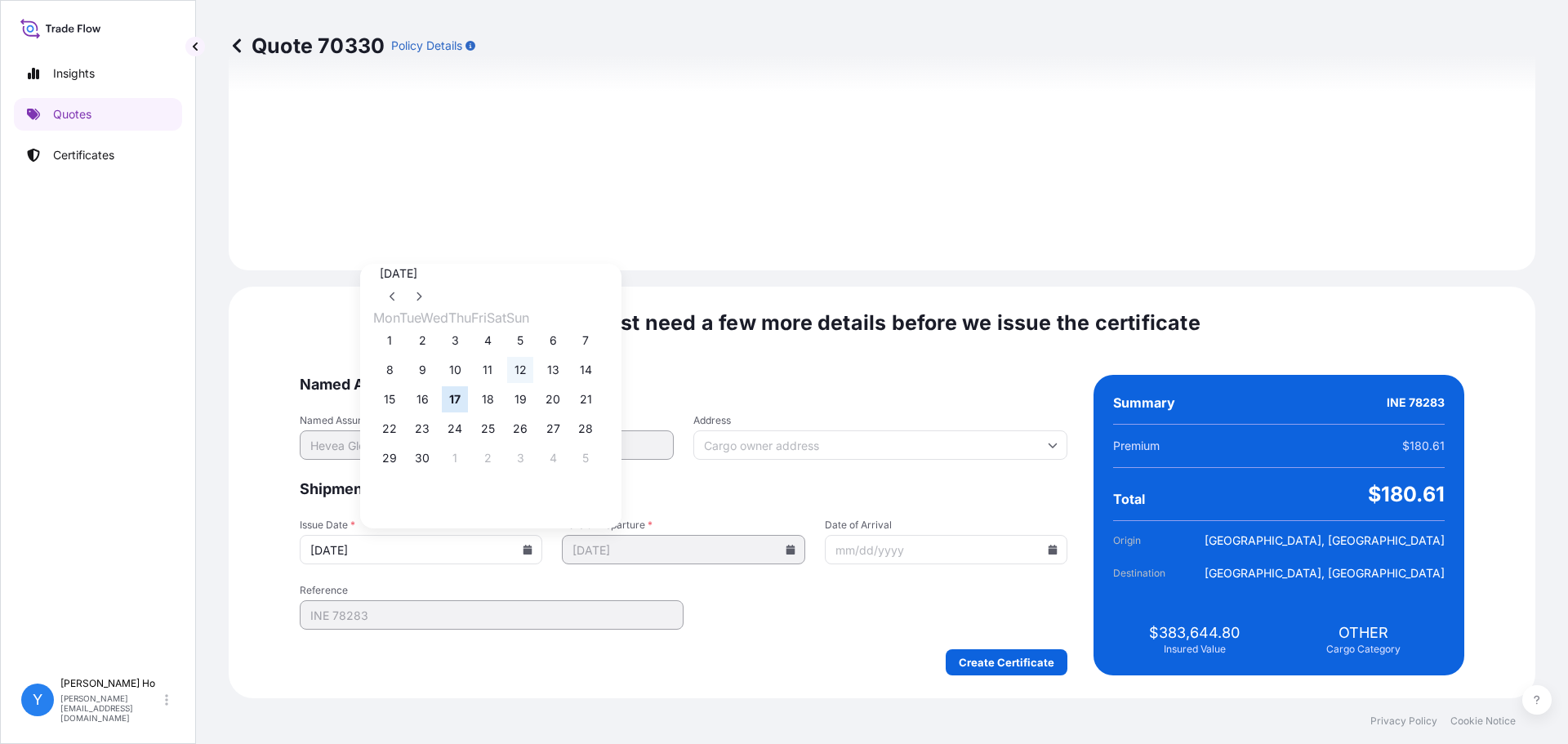
click at [533, 372] on button "12" at bounding box center [521, 370] width 26 height 26
type input "09/12/2025"
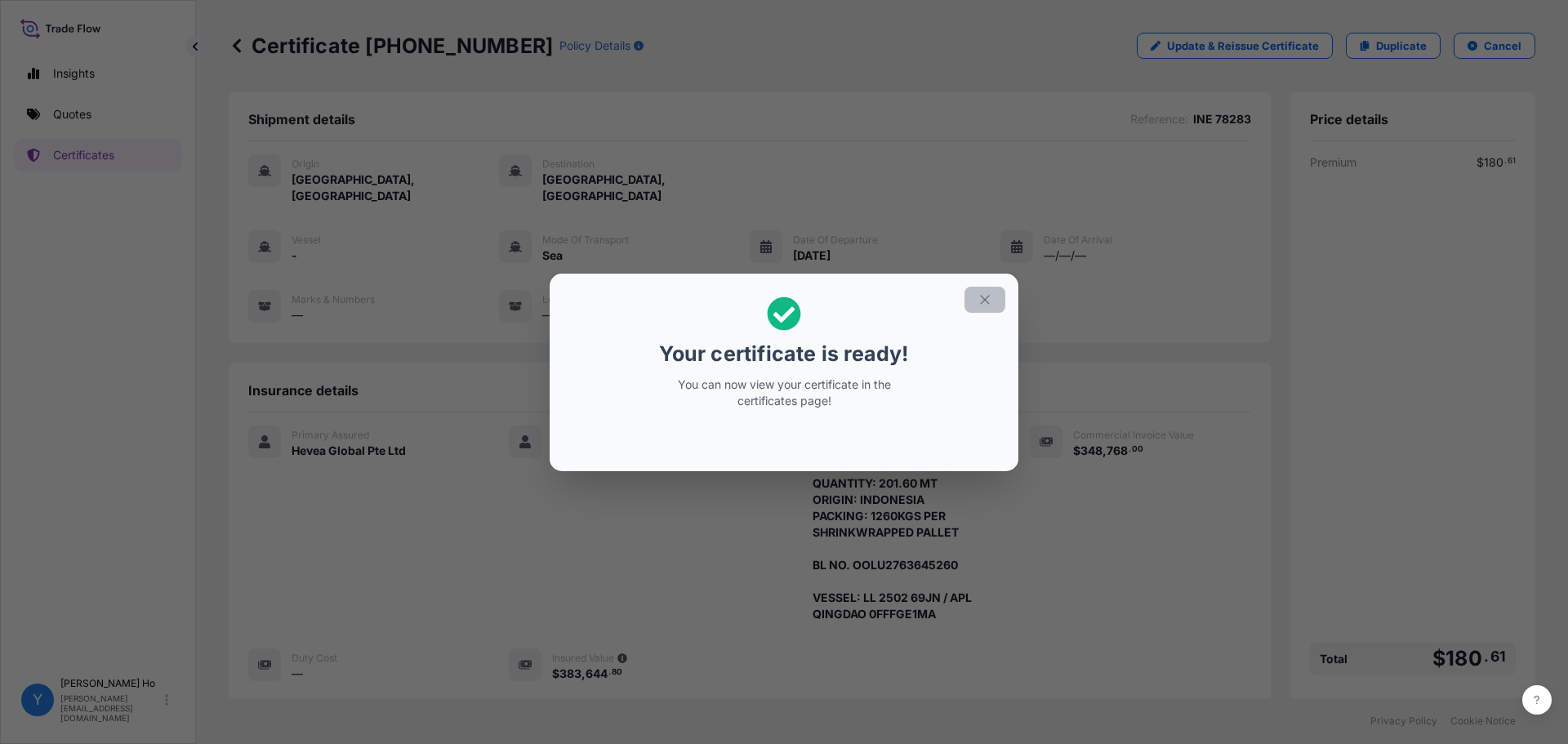
click at [984, 302] on icon "button" at bounding box center [985, 300] width 9 height 9
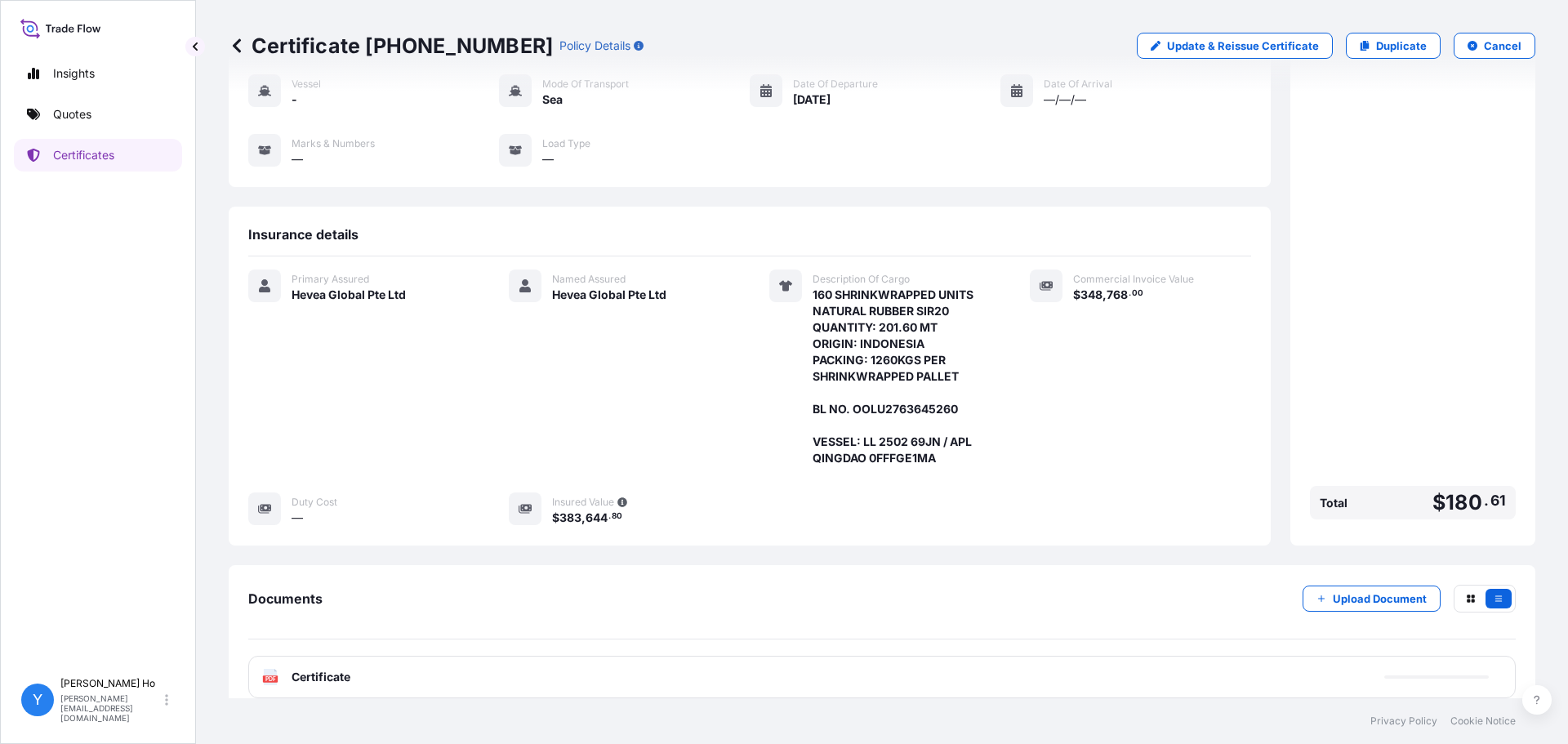
scroll to position [160, 0]
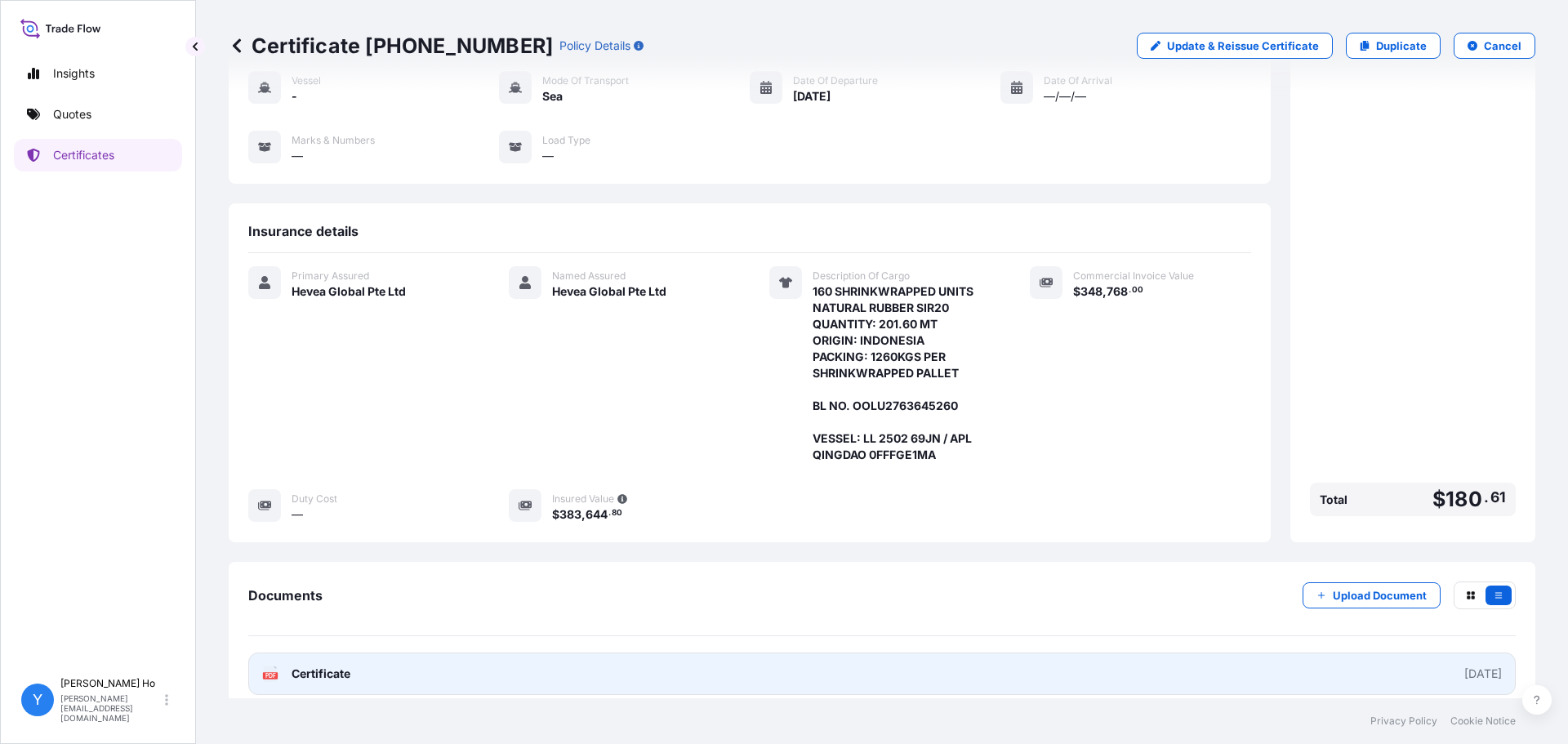
click at [386, 567] on link "PDF Certificate 2025-09-12" at bounding box center [882, 674] width 1268 height 42
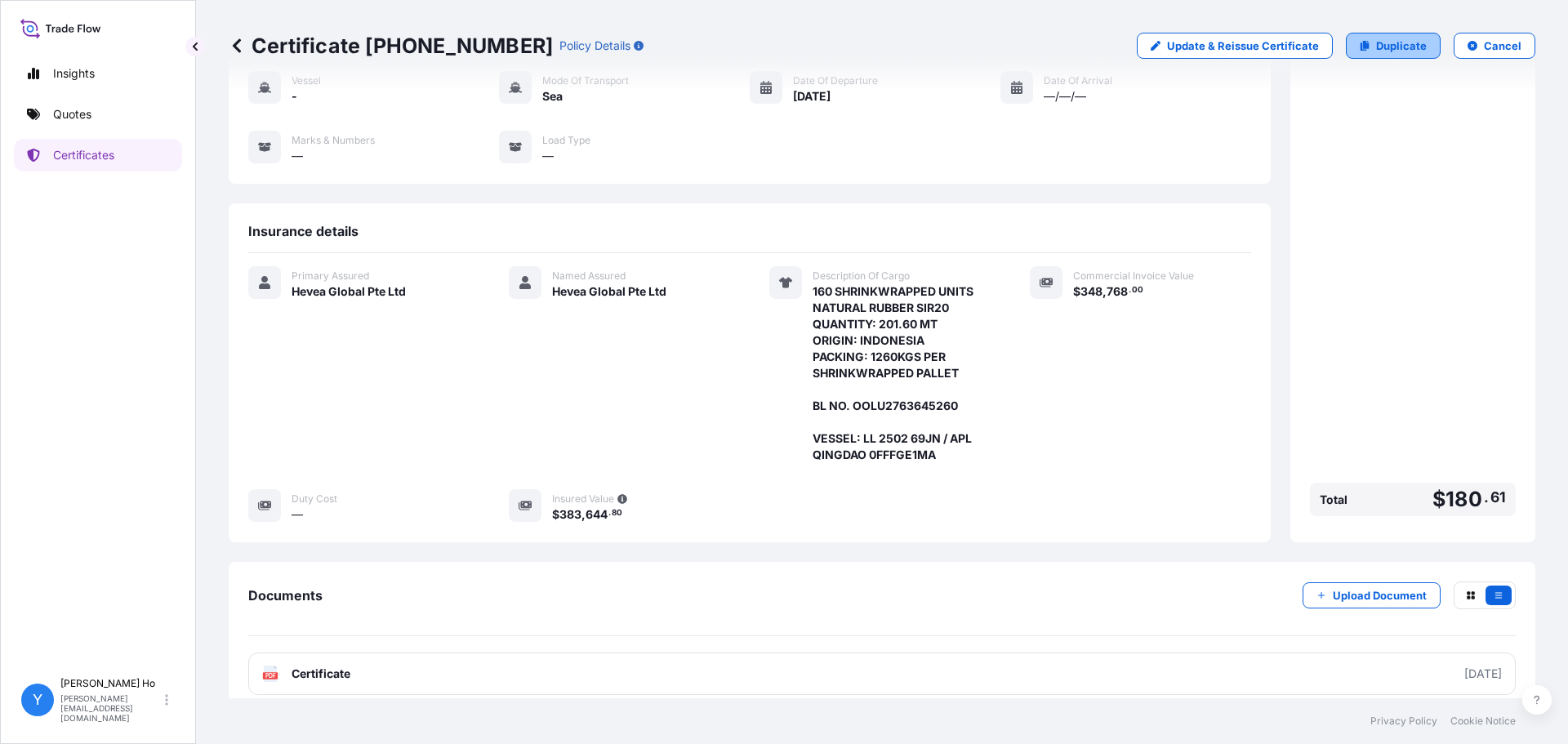
click at [1254, 48] on p "Duplicate" at bounding box center [1401, 46] width 51 height 17
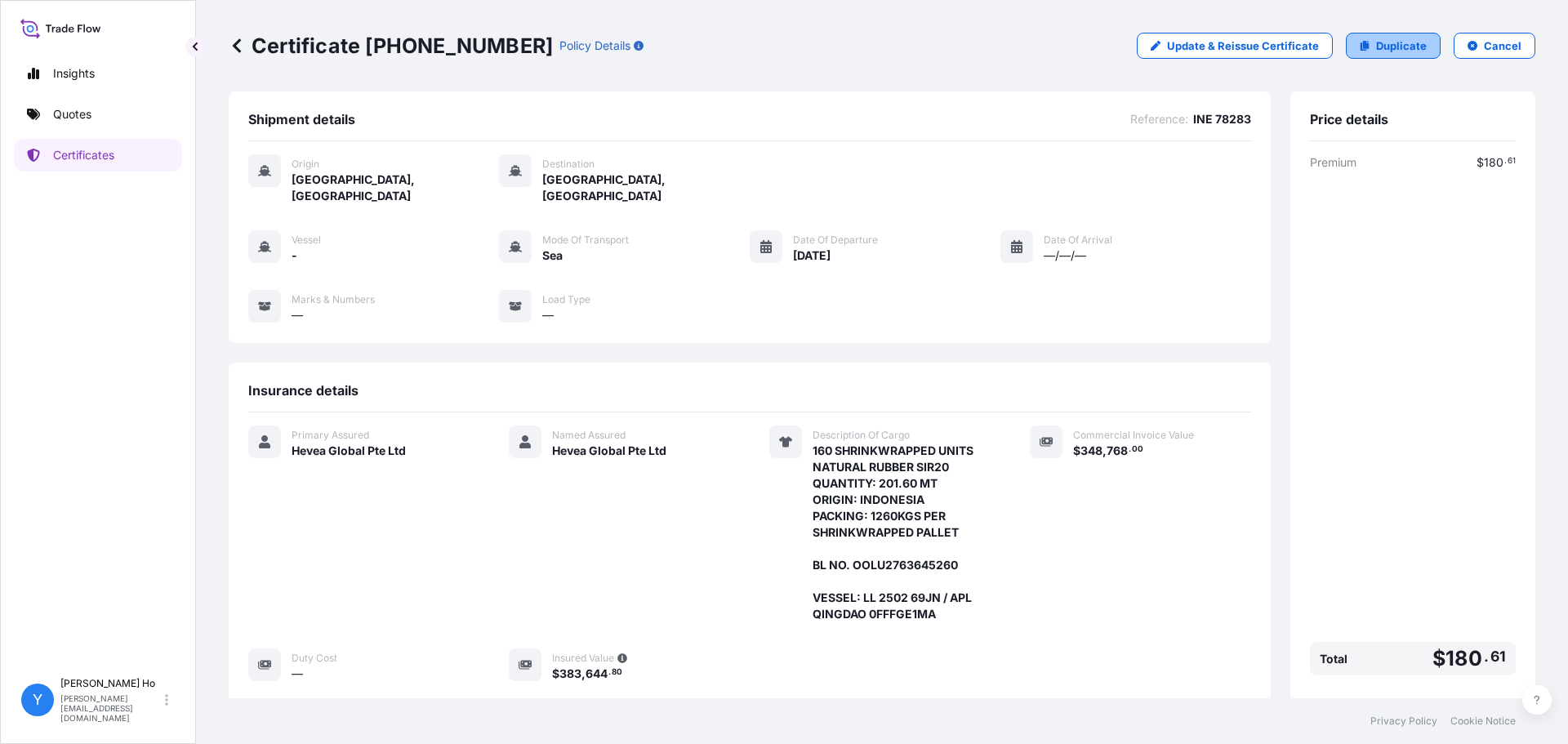
select select "Sea"
select select "31690"
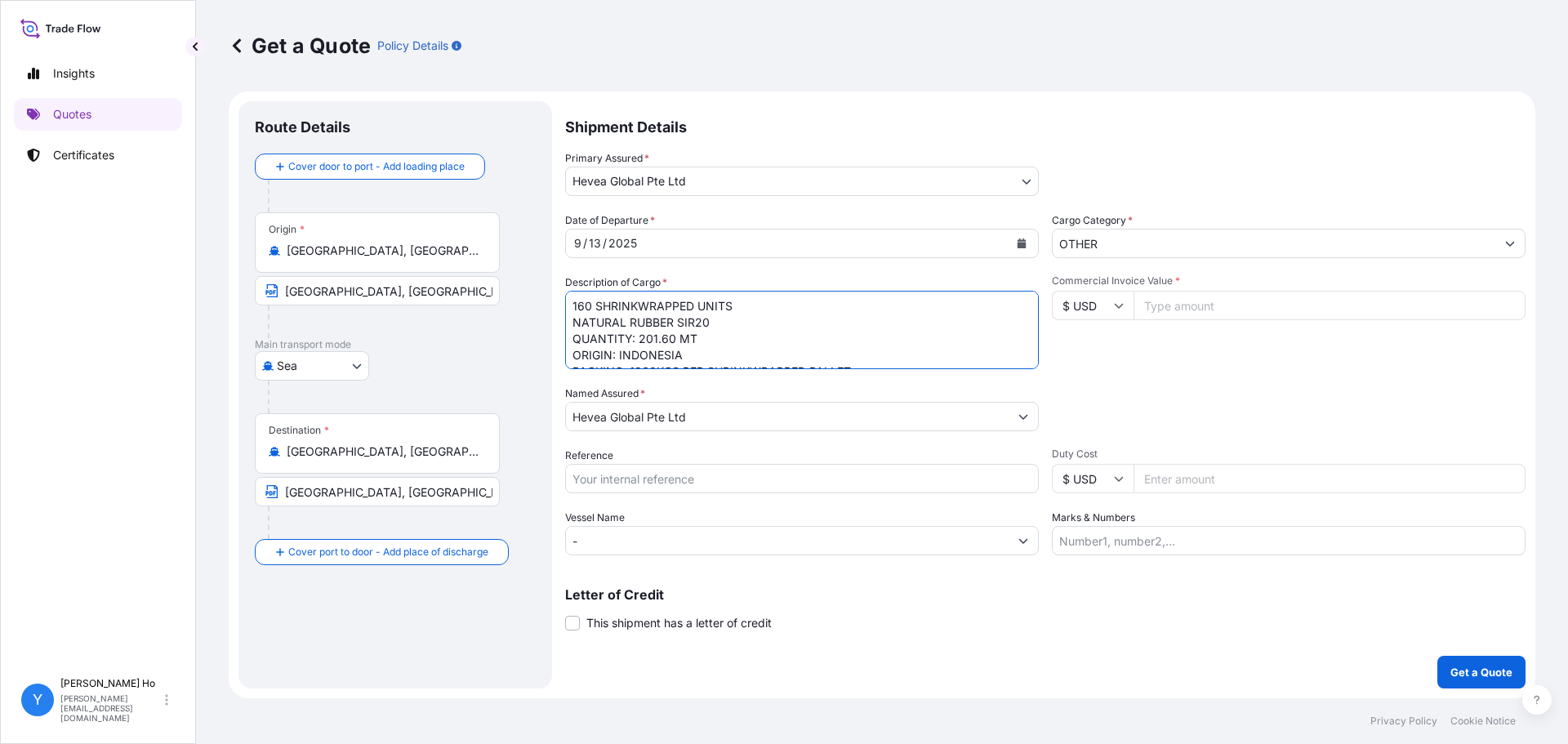
click at [795, 352] on textarea "160 SHRINKWRAPPED UNITS NATURAL RUBBER SIR20 QUANTITY: 201.60 MT ORIGIN: INDONE…" at bounding box center [801, 330] width 473 height 78
click at [773, 326] on textarea "160 SHRINKWRAPPED UNITS NATURAL RUBBER SIR20 QUANTITY: 201.60 MT ORIGIN: INDONE…" at bounding box center [801, 330] width 473 height 78
type textarea "160 SHRINKWRAPPED UNITS NATURAL RUBBER SIR20 QUANTITY: 201.60 MT ORIGIN: INDONE…"
click at [1191, 303] on input "Commercial Invoice Value *" at bounding box center [1330, 306] width 392 height 30
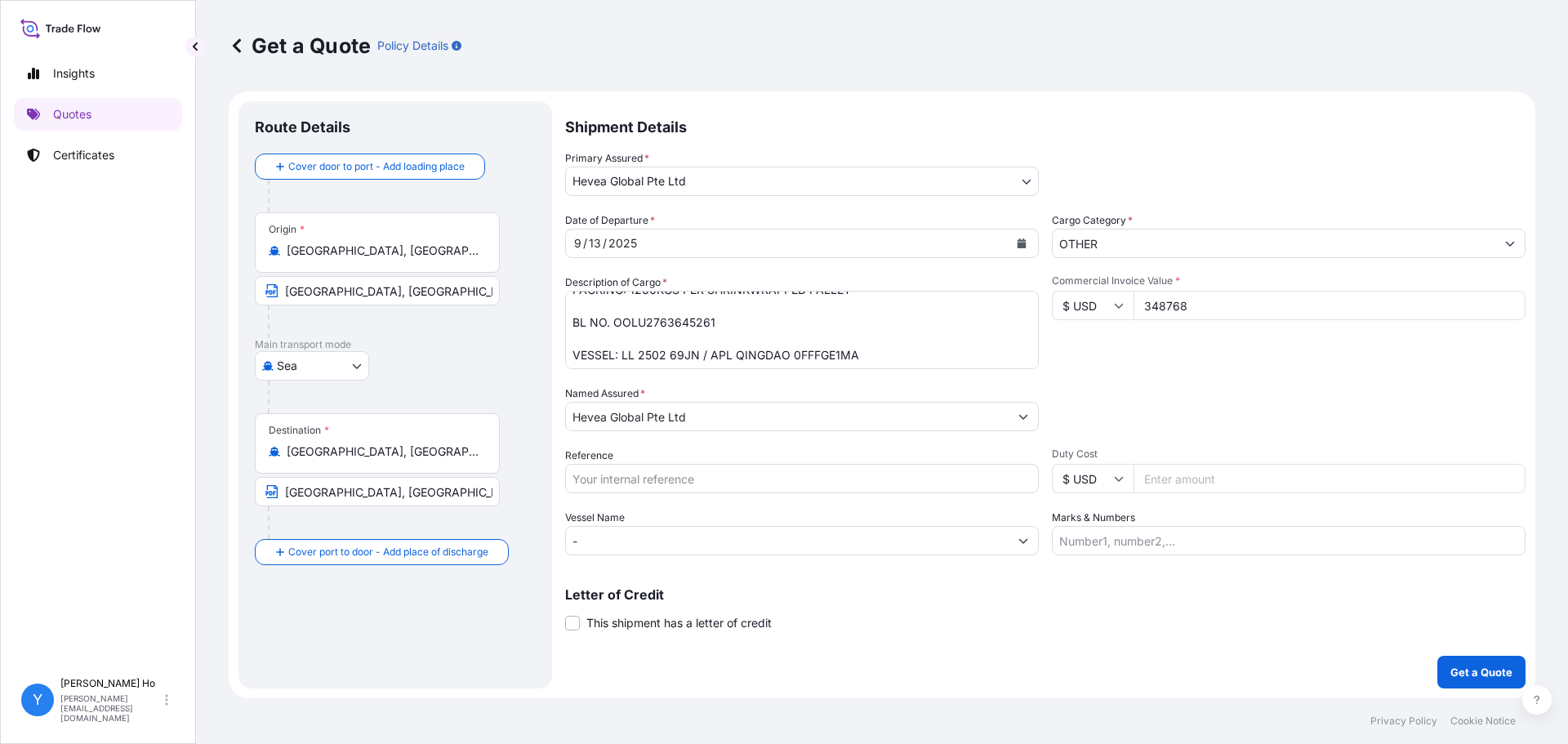
type input "348768"
click at [1192, 367] on div "Commercial Invoice Value * $ USD 348768" at bounding box center [1288, 321] width 473 height 95
click at [655, 474] on input "Reference" at bounding box center [801, 479] width 473 height 30
type input "INE 78285"
click at [1254, 567] on p "Get a Quote" at bounding box center [1481, 673] width 62 height 17
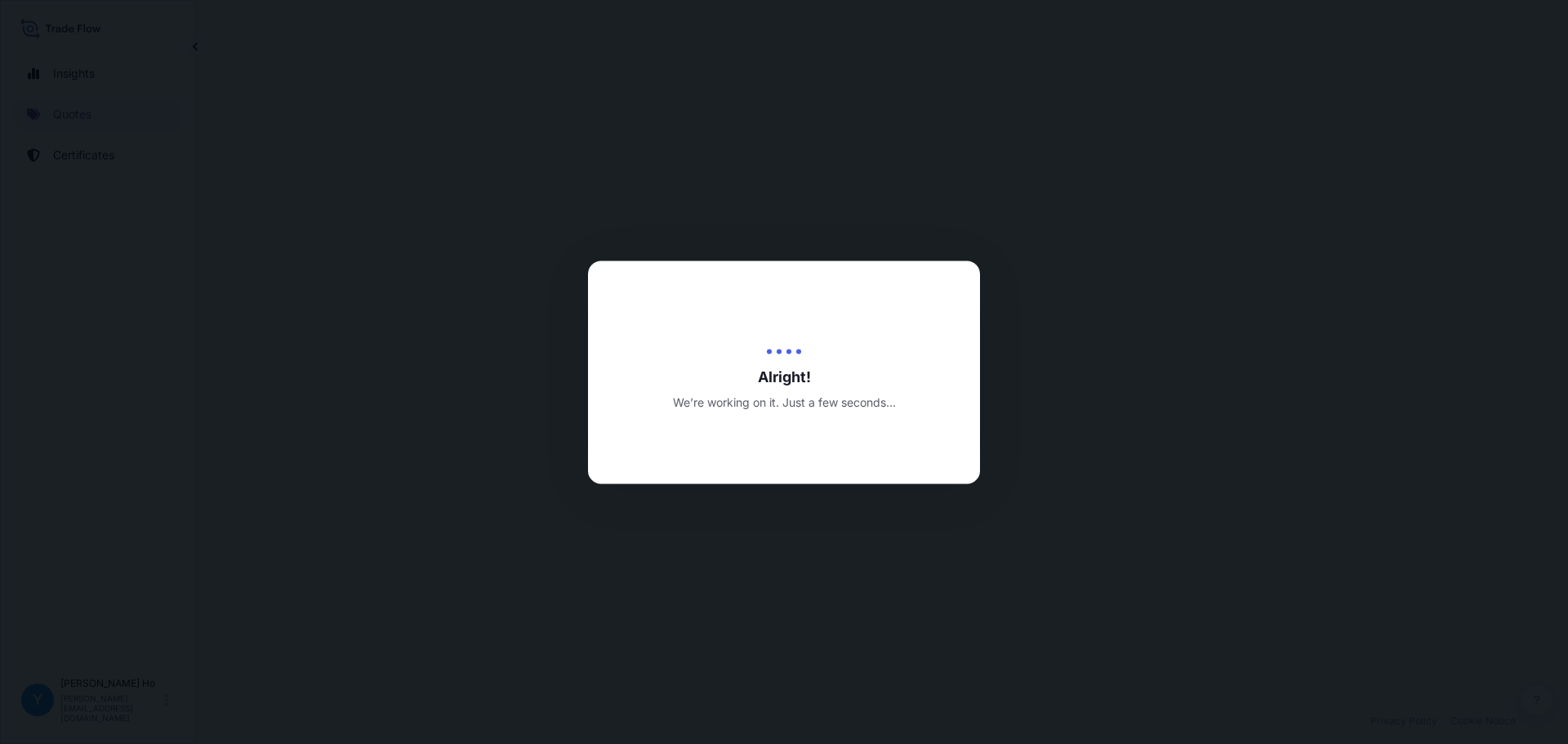
select select "Sea"
select select "31690"
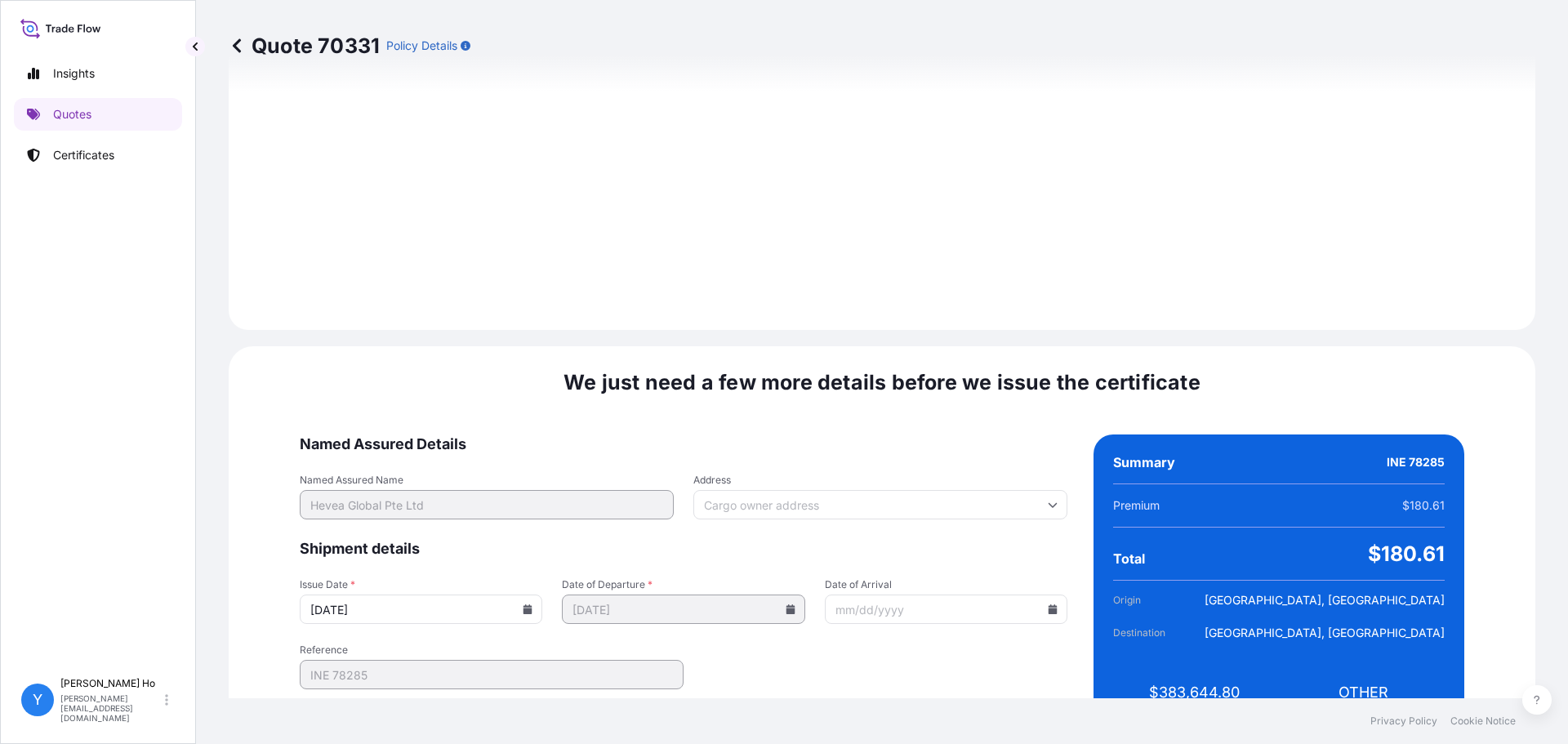
scroll to position [1839, 0]
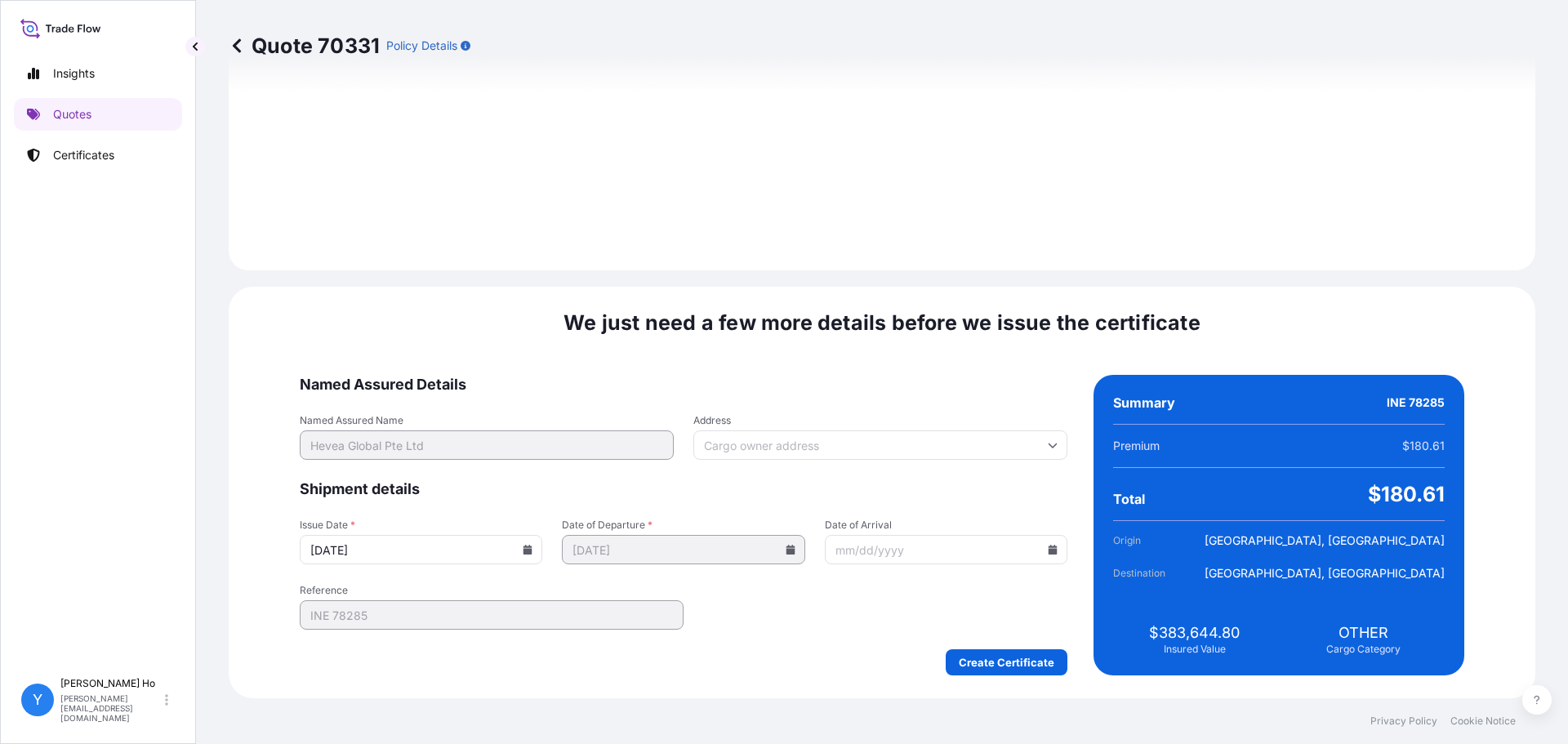
click at [533, 554] on icon at bounding box center [528, 549] width 9 height 10
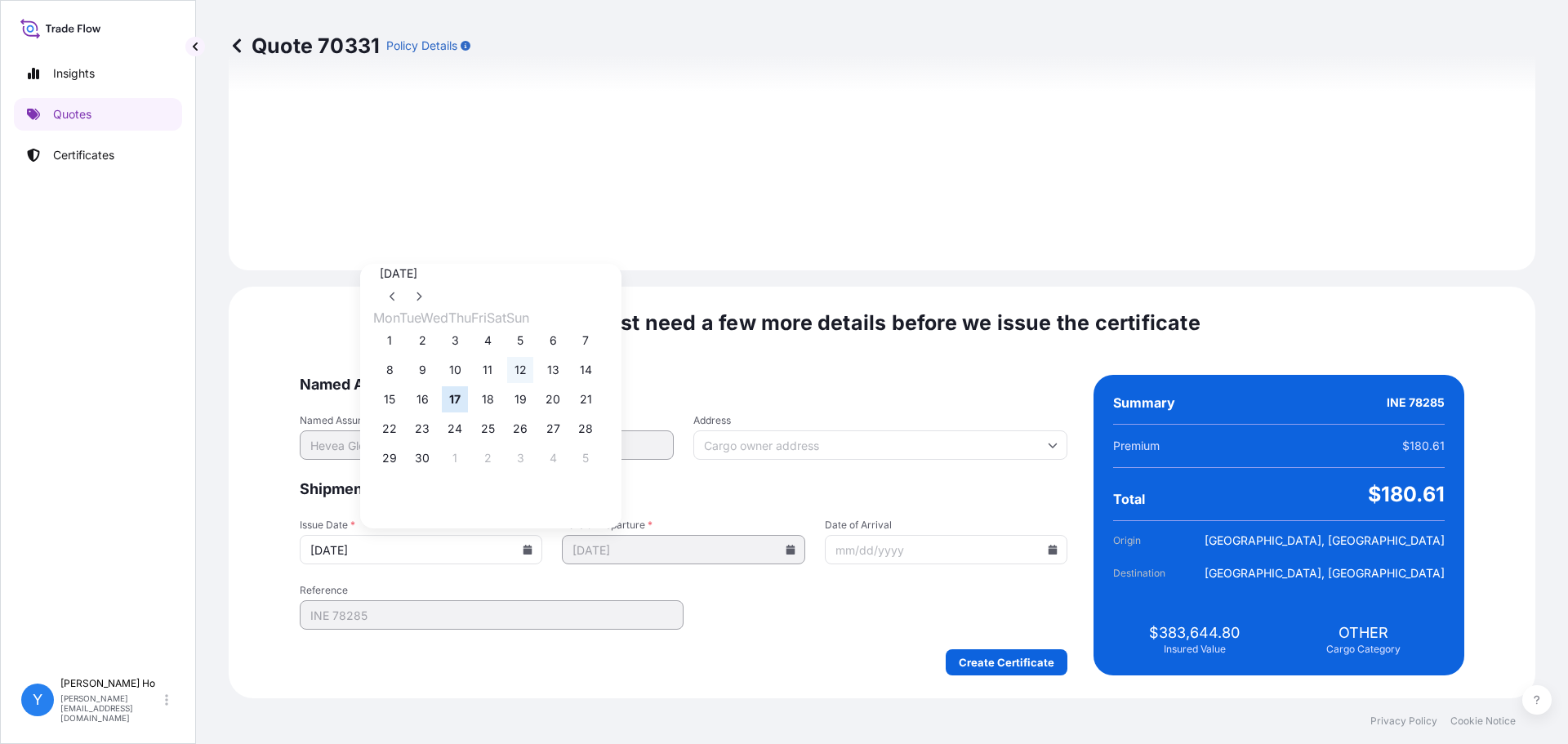
click at [533, 376] on button "12" at bounding box center [521, 370] width 26 height 26
type input "09/12/2025"
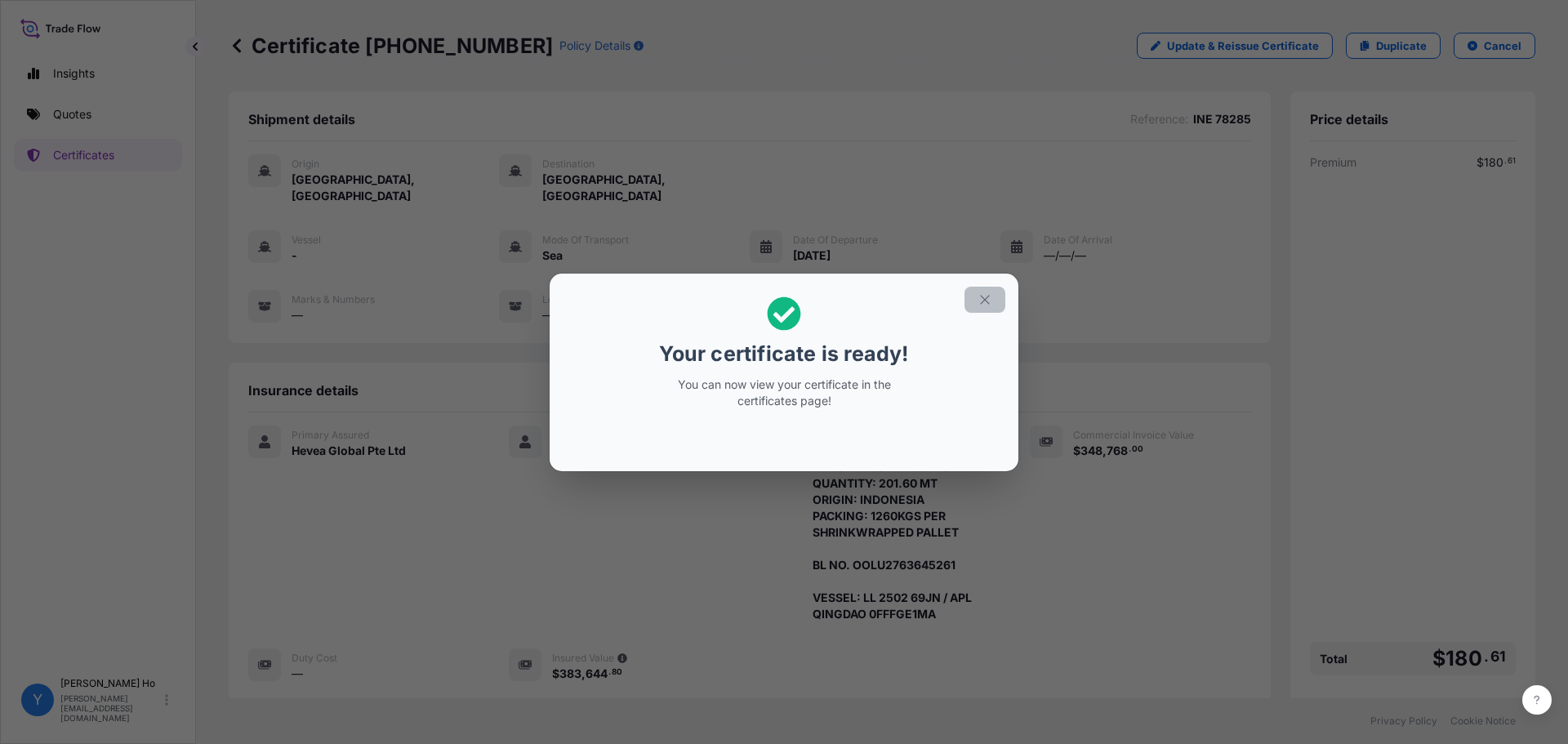
click at [994, 295] on button "button" at bounding box center [985, 300] width 41 height 26
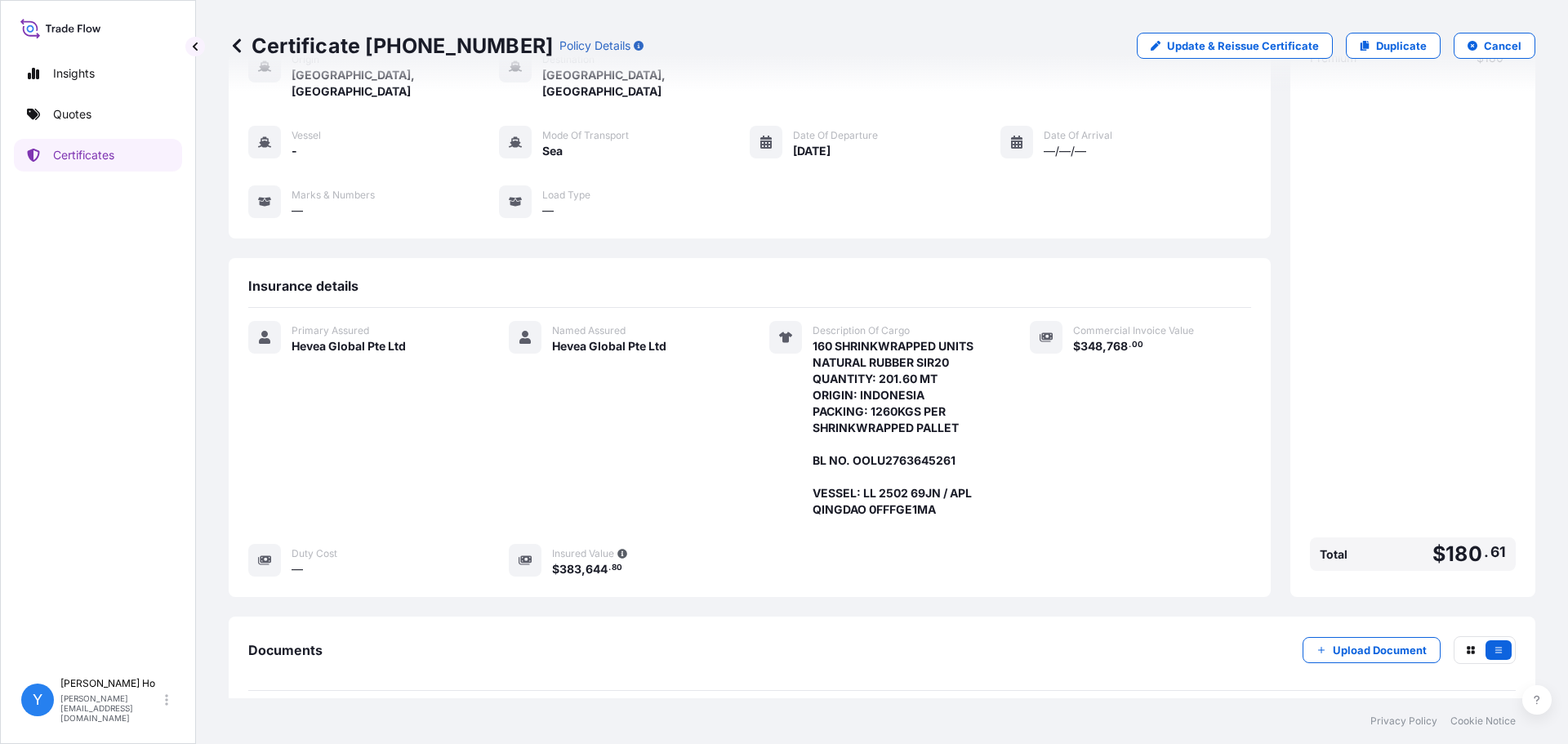
scroll to position [160, 0]
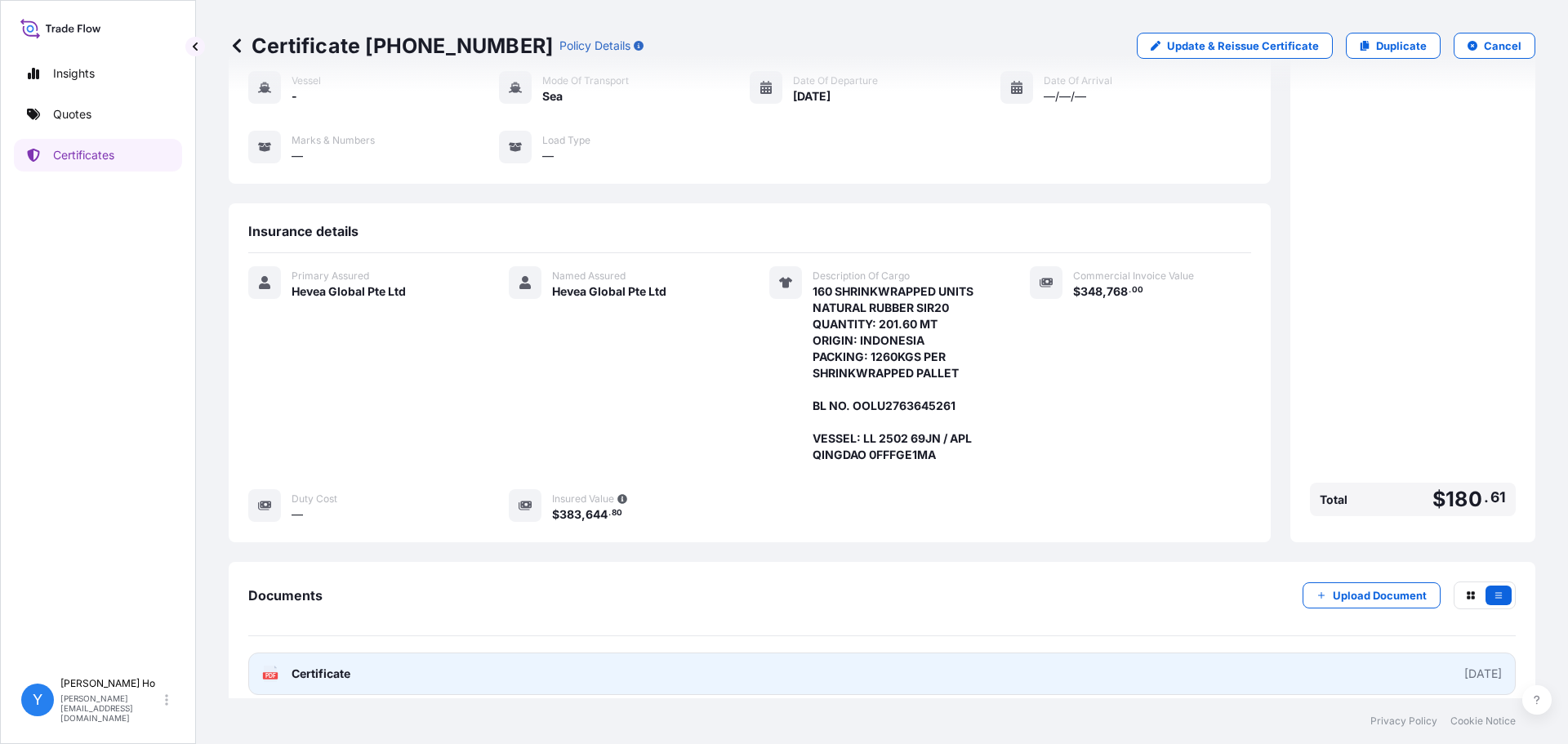
click at [486, 567] on link "PDF Certificate 2025-09-12" at bounding box center [882, 674] width 1268 height 42
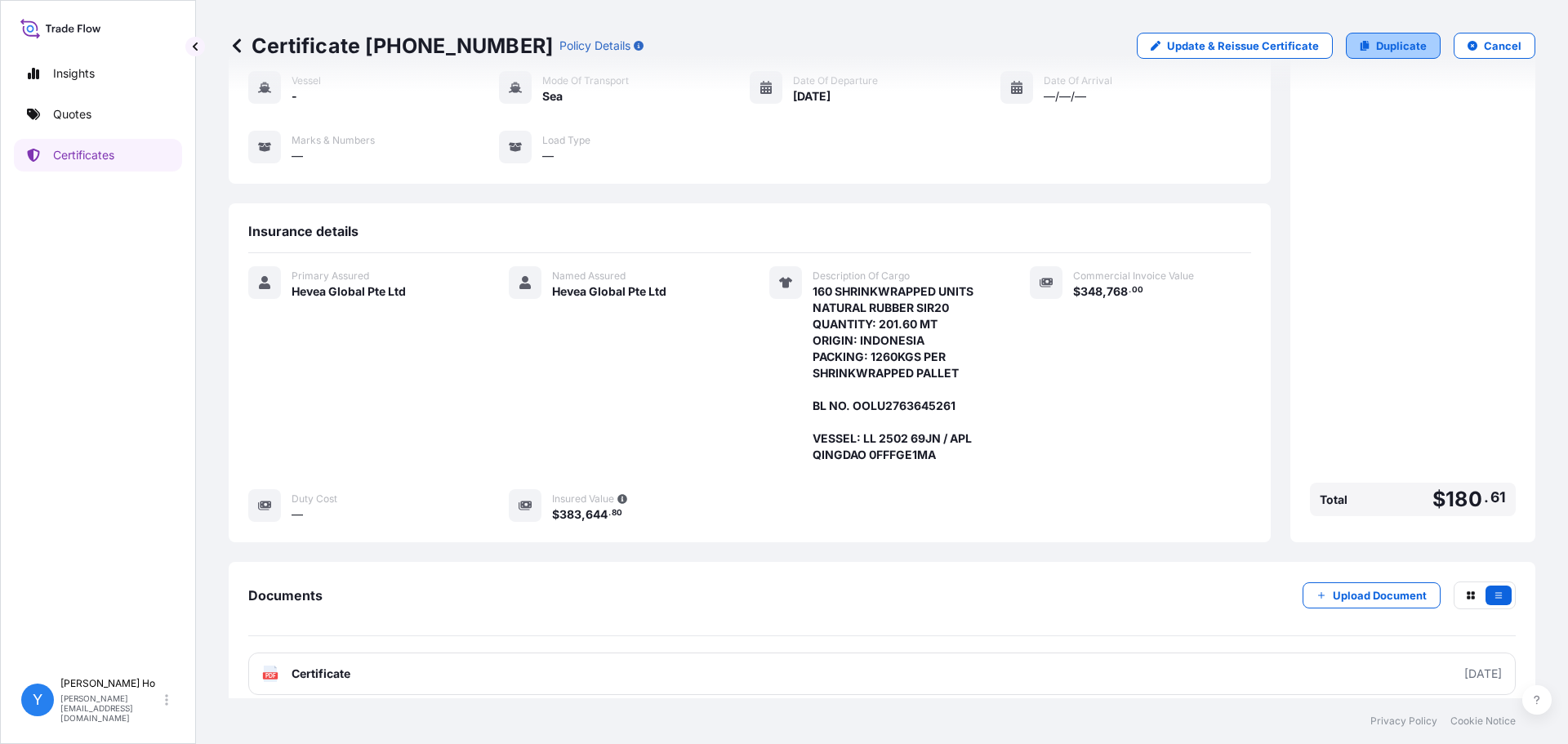
click at [1254, 43] on p "Duplicate" at bounding box center [1401, 46] width 51 height 17
select select "Sea"
select select "31690"
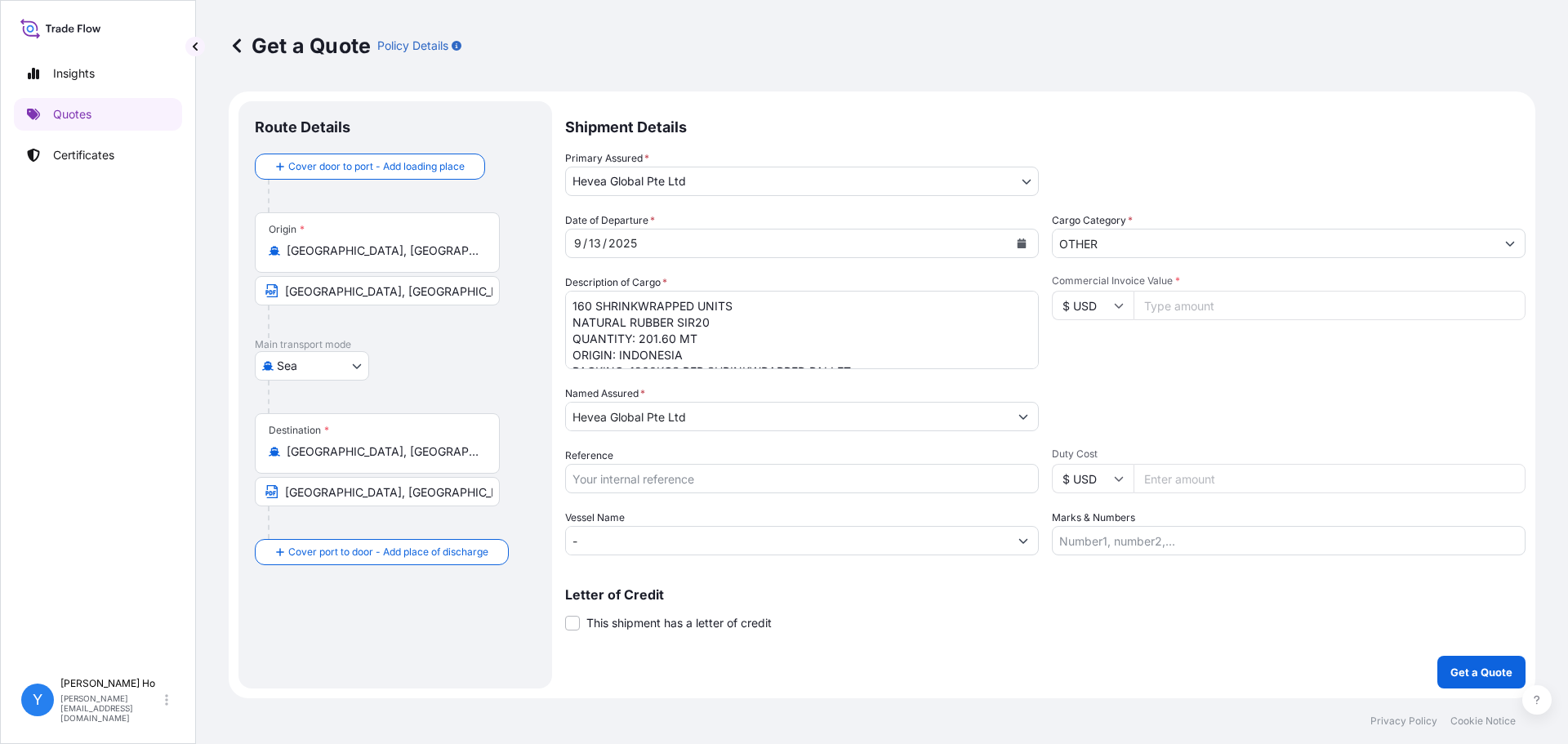
click at [793, 305] on textarea "160 SHRINKWRAPPED UNITS NATURAL RUBBER SIR20 QUANTITY: 201.60 MT ORIGIN: INDONE…" at bounding box center [801, 330] width 473 height 78
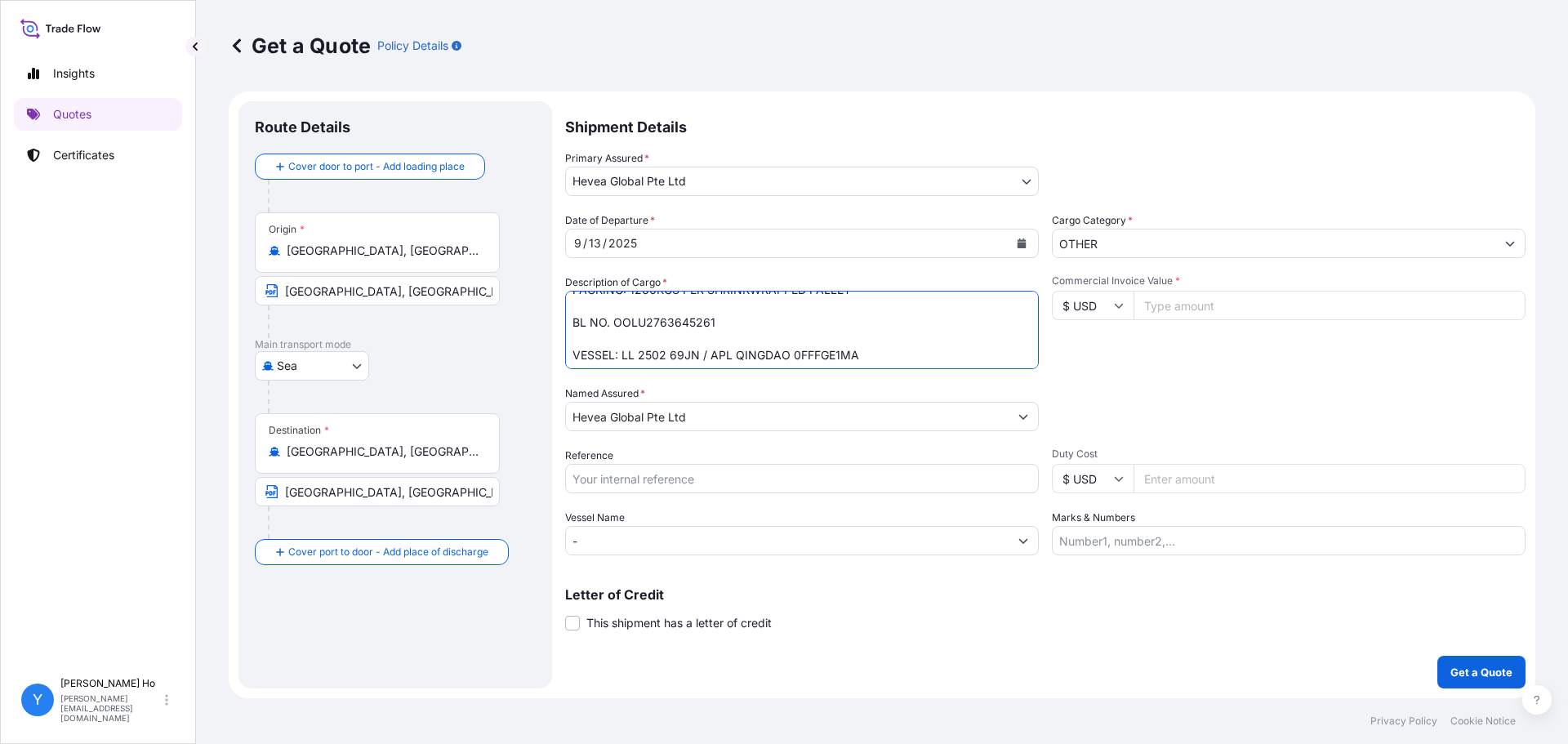
click at [760, 320] on textarea "160 SHRINKWRAPPED UNITS NATURAL RUBBER SIR20 QUANTITY: 201.60 MT ORIGIN: INDONE…" at bounding box center [801, 330] width 473 height 78
type textarea "160 SHRINKWRAPPED UNITS NATURAL RUBBER SIR20 QUANTITY: 201.60 MT ORIGIN: INDONE…"
click at [1191, 303] on input "Commercial Invoice Value *" at bounding box center [1330, 306] width 392 height 30
type input "348768"
click at [1205, 349] on div "Commercial Invoice Value * $ USD 348768" at bounding box center [1288, 321] width 473 height 95
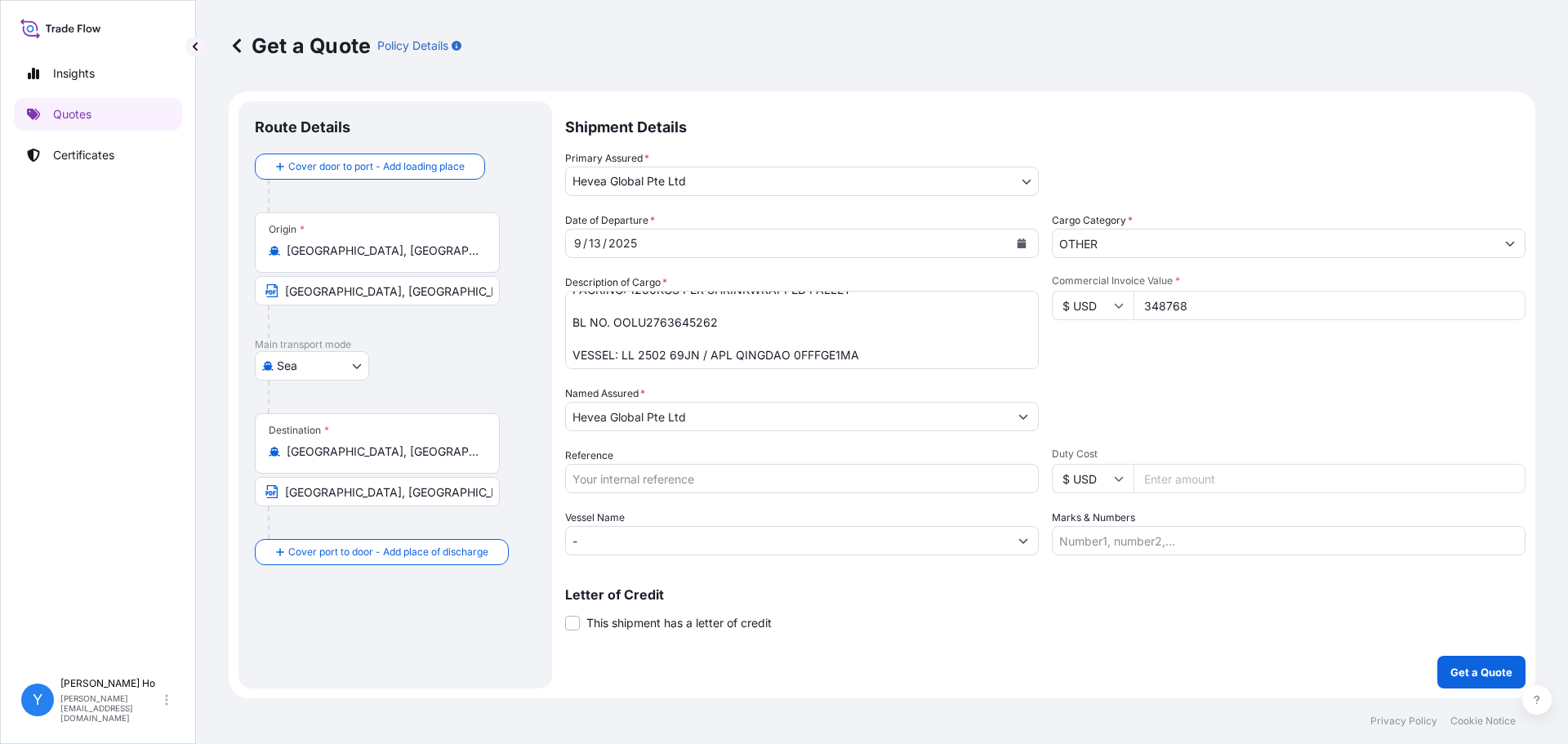
click at [728, 499] on div "Date of Departure * 9 / 13 / 2025 Cargo Category * OTHER Description of Cargo *…" at bounding box center [1045, 384] width 961 height 343
click at [738, 487] on input "Reference" at bounding box center [801, 479] width 473 height 30
type input "INE 78286"
click at [1254, 567] on p "Get a Quote" at bounding box center [1481, 673] width 62 height 17
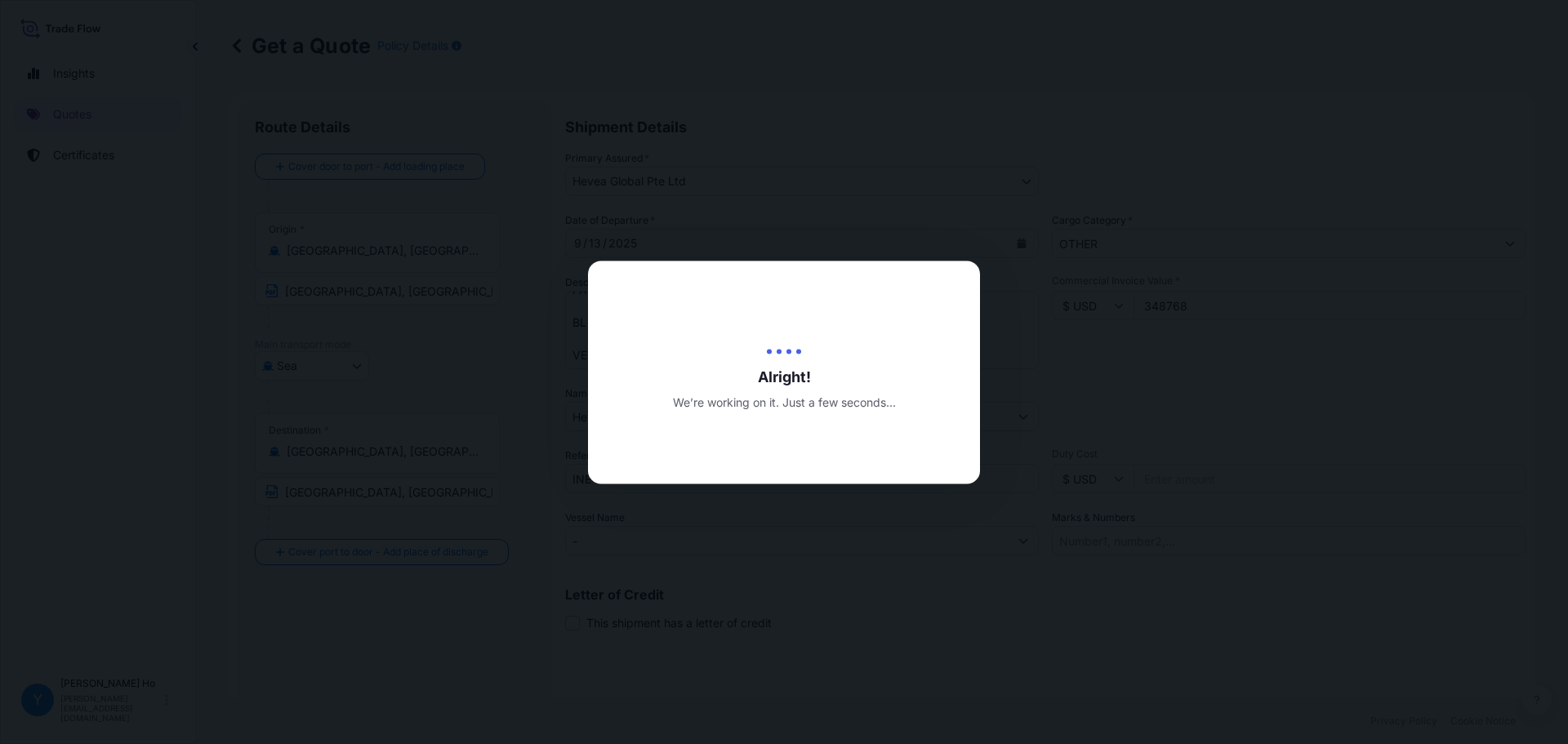
type input "09/17/2025"
select select "Sea"
select select "31690"
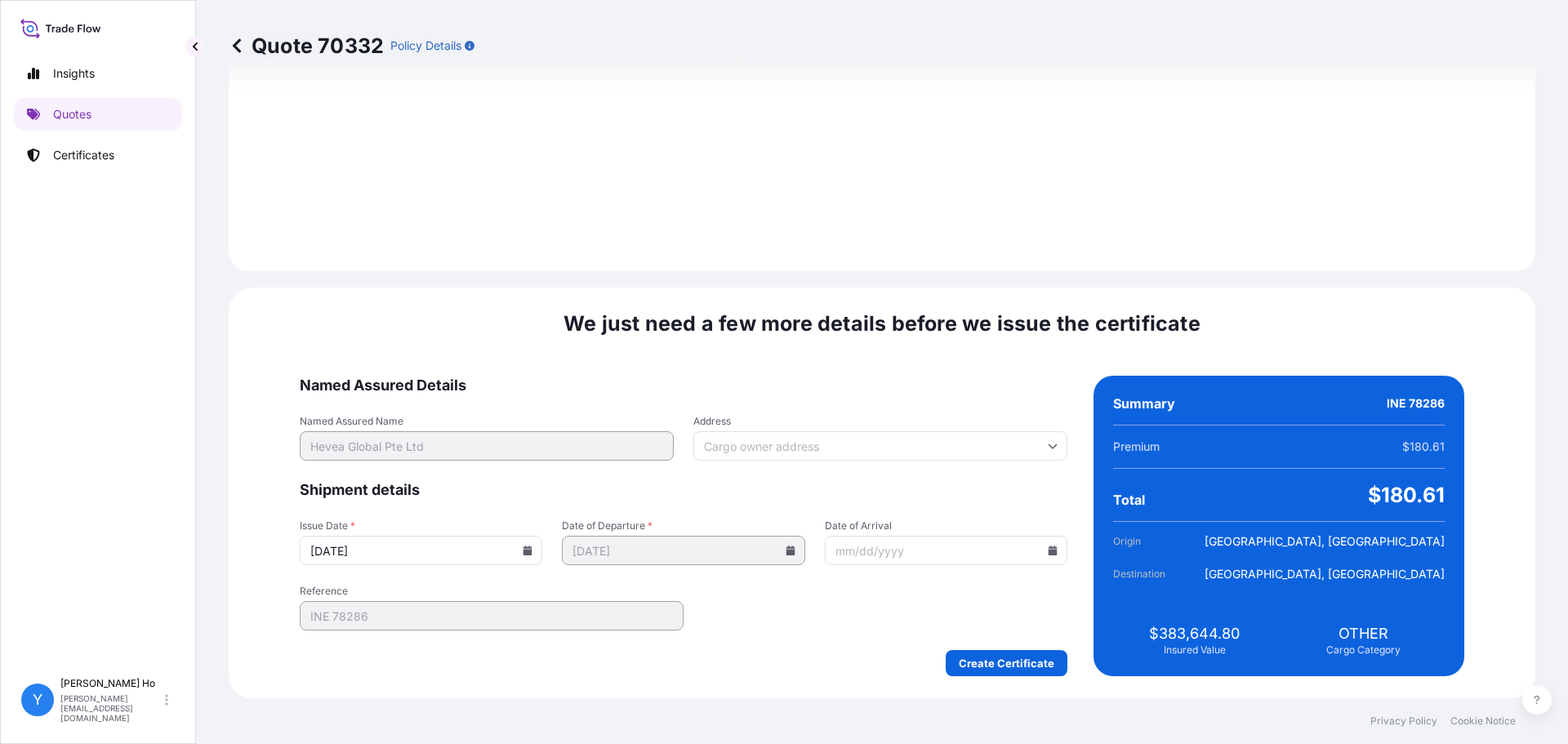
scroll to position [1839, 0]
click at [533, 550] on icon at bounding box center [528, 549] width 9 height 10
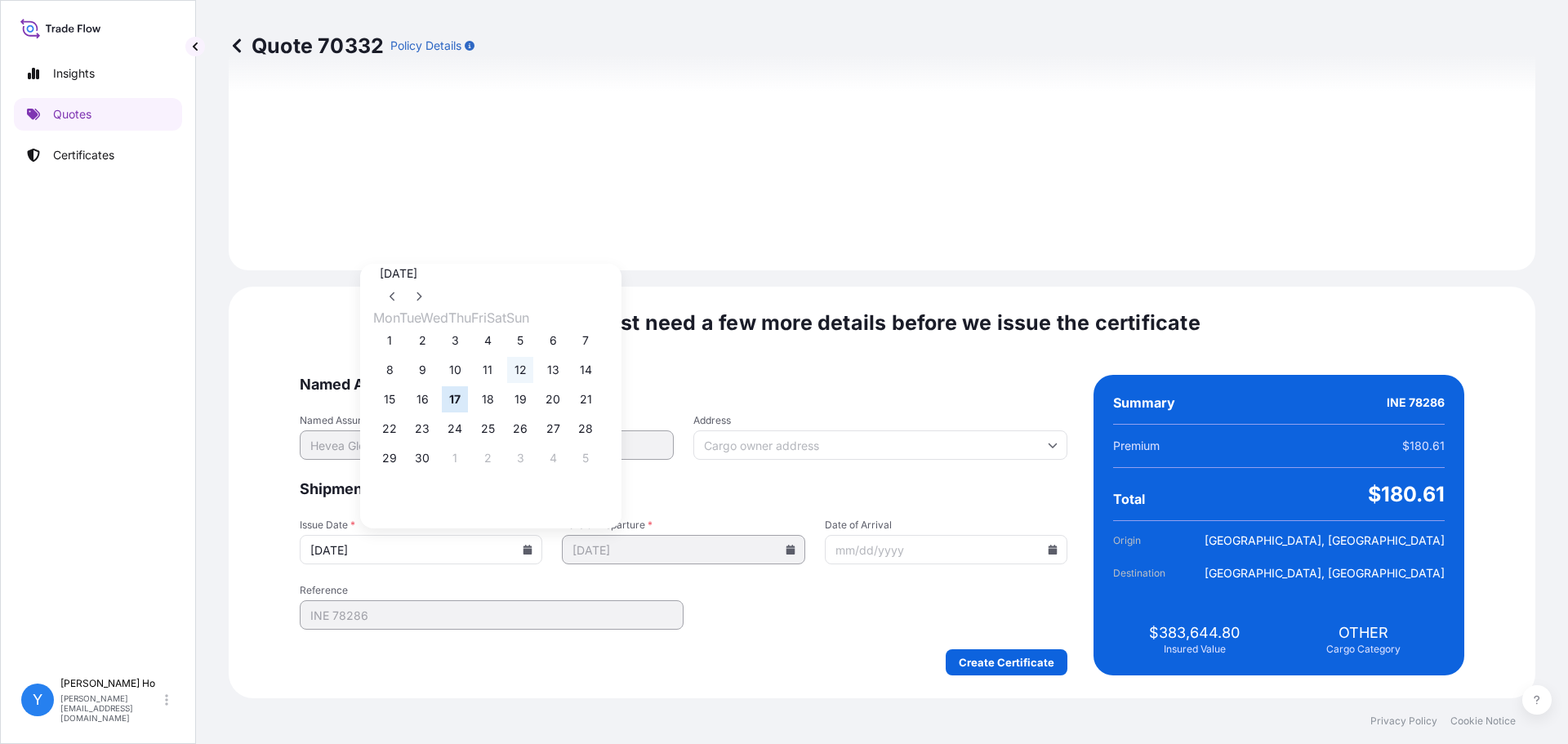
click at [533, 367] on button "12" at bounding box center [521, 370] width 26 height 26
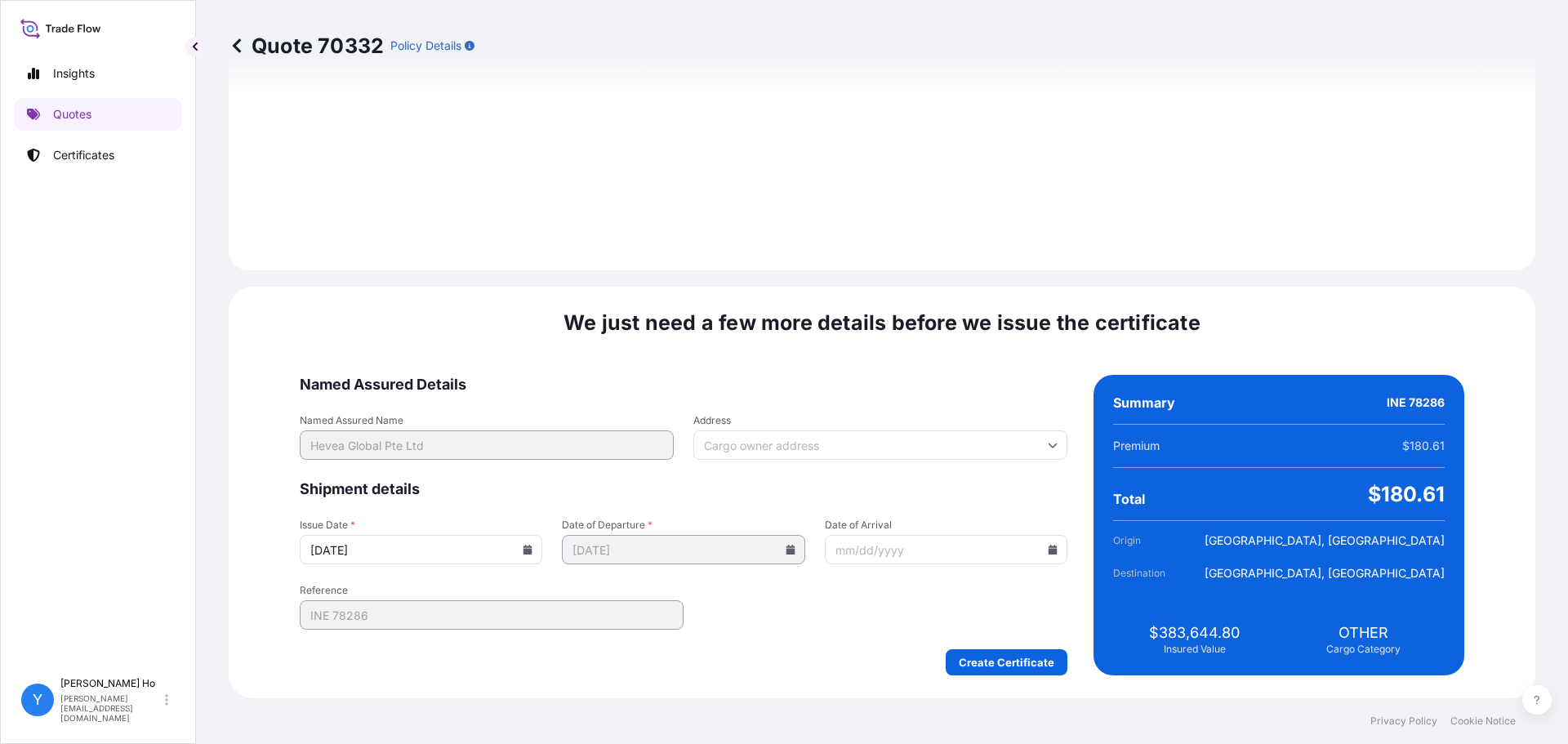
type input "09/12/2025"
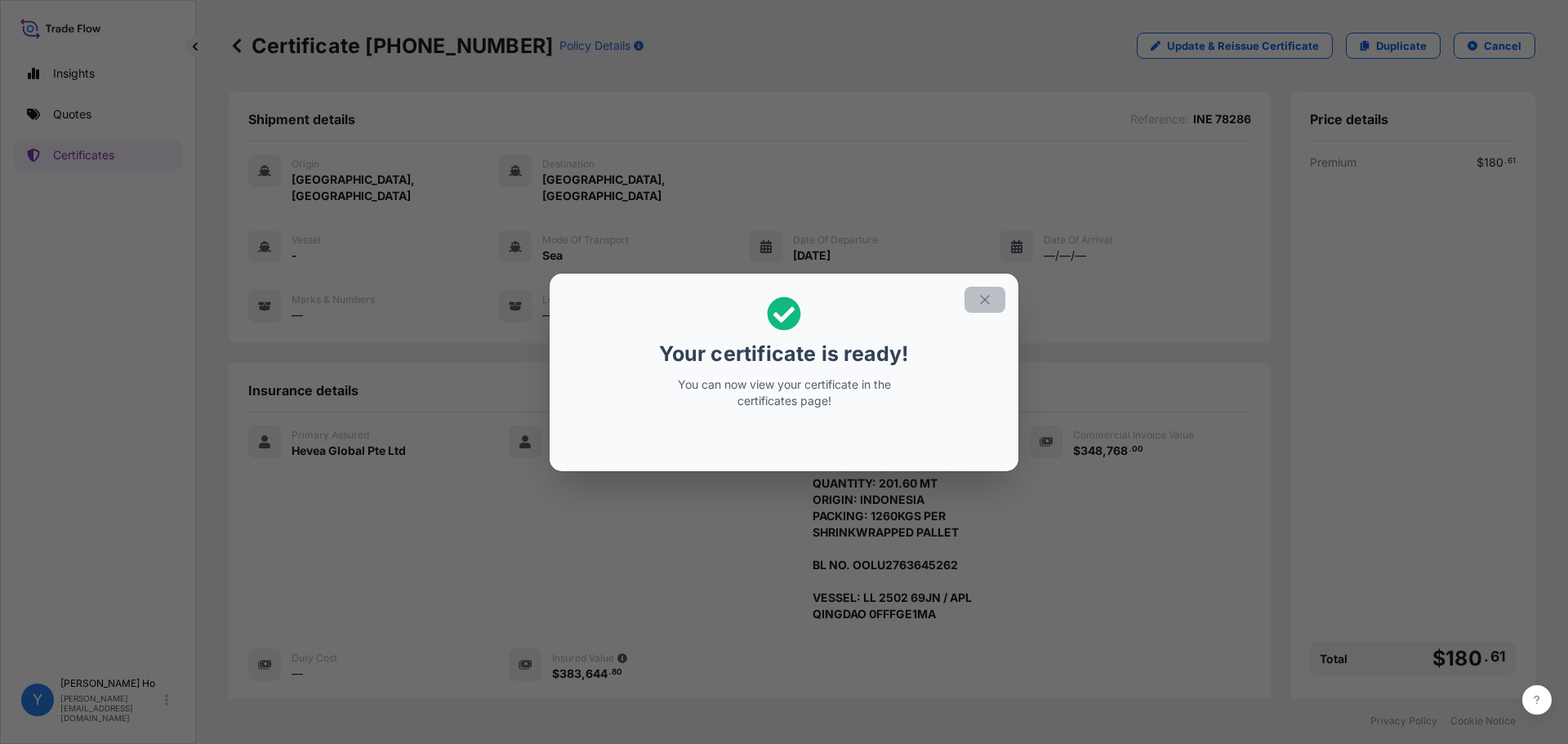
click at [990, 293] on icon "button" at bounding box center [985, 300] width 15 height 15
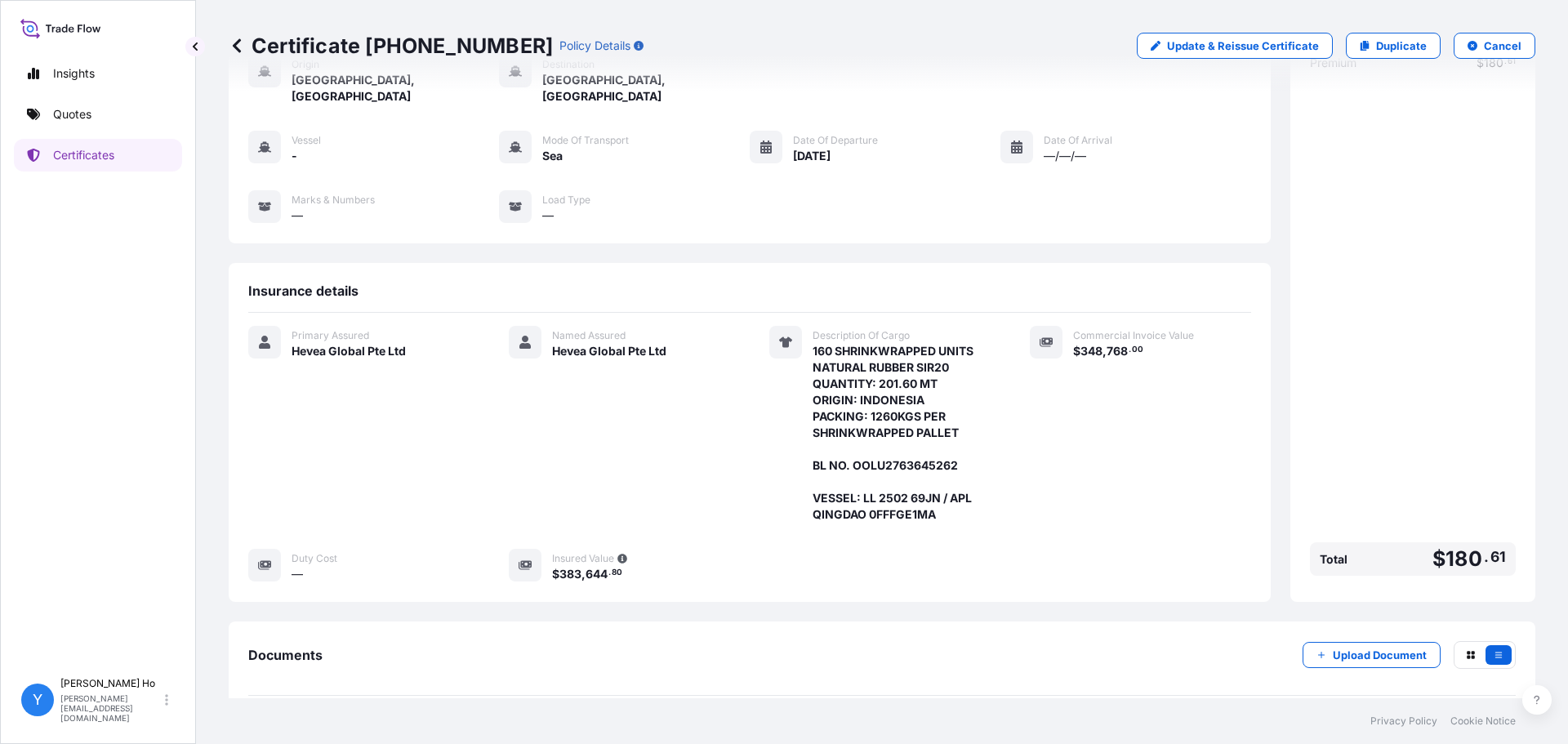
scroll to position [160, 0]
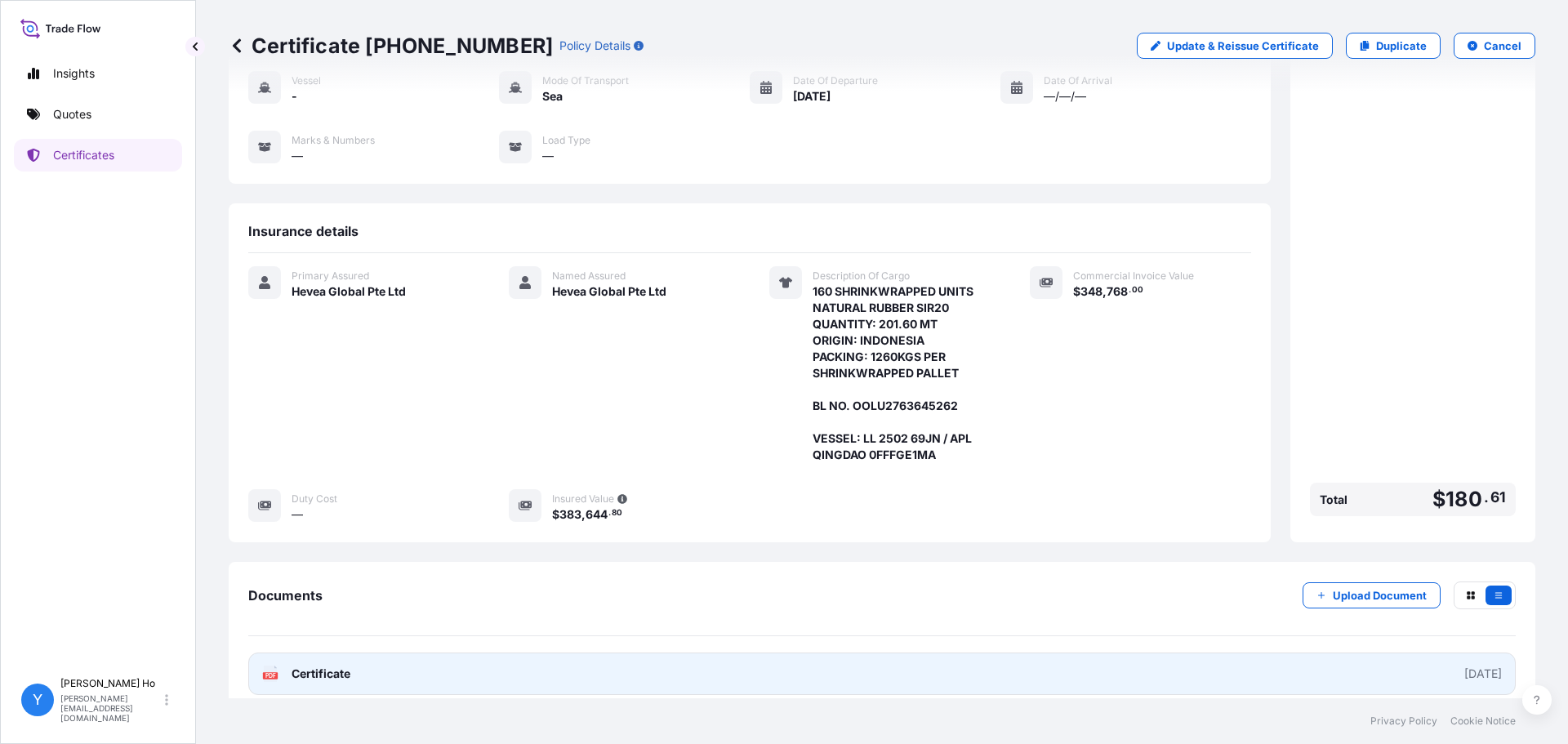
click at [355, 567] on link "PDF Certificate 2025-09-12" at bounding box center [882, 674] width 1268 height 42
